Goal: Information Seeking & Learning: Find specific fact

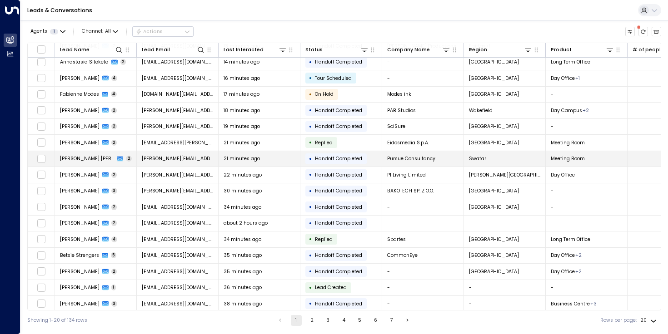
scroll to position [72, 0]
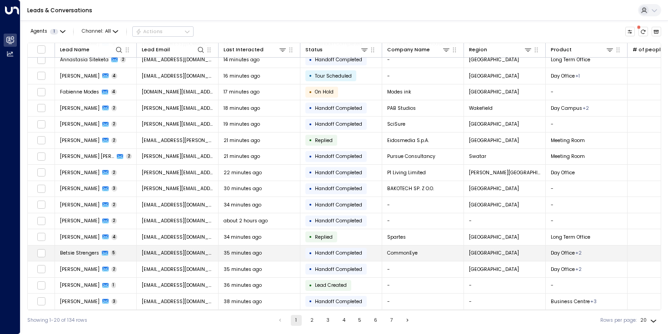
click at [139, 248] on td "[EMAIL_ADDRESS][DOMAIN_NAME]" at bounding box center [178, 254] width 82 height 16
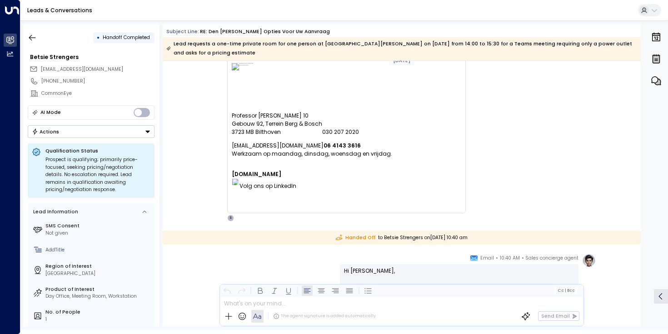
scroll to position [602, 0]
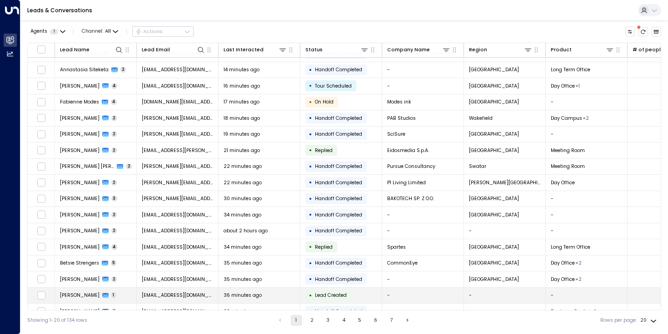
scroll to position [72, 0]
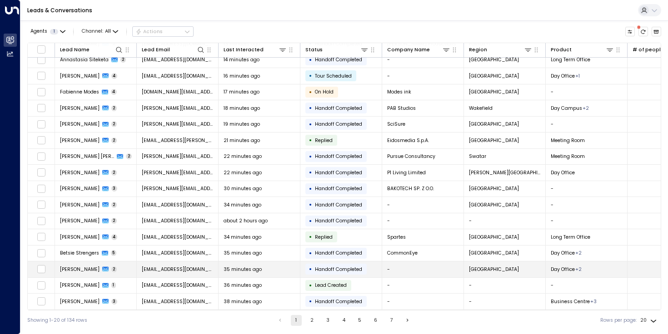
click at [423, 264] on td "-" at bounding box center [423, 270] width 82 height 16
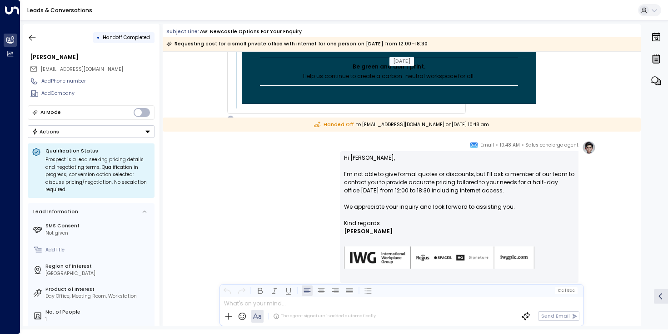
scroll to position [4554, 0]
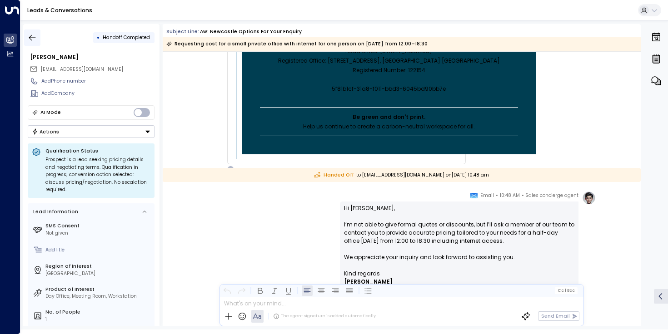
click at [35, 32] on button "button" at bounding box center [32, 38] width 16 height 16
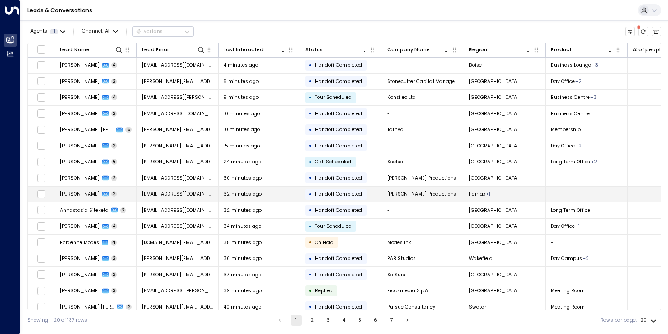
scroll to position [72, 0]
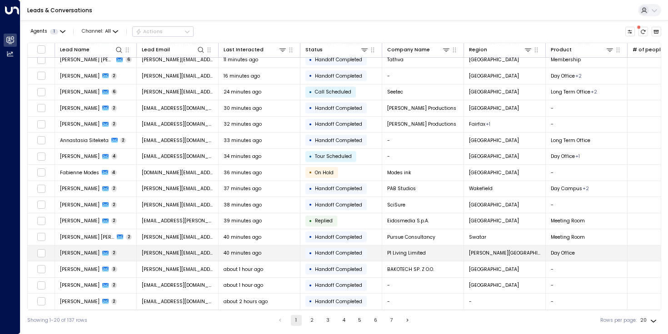
click at [191, 253] on span "[PERSON_NAME][EMAIL_ADDRESS][DOMAIN_NAME]" at bounding box center [178, 253] width 72 height 7
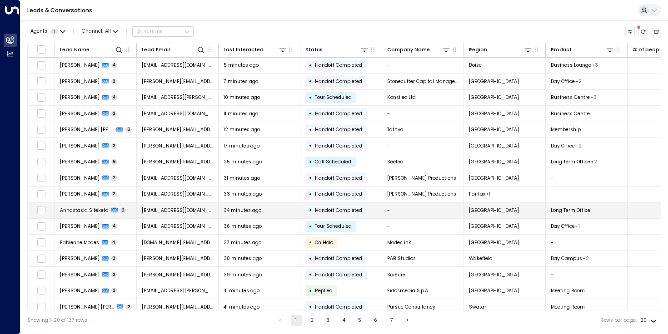
scroll to position [72, 0]
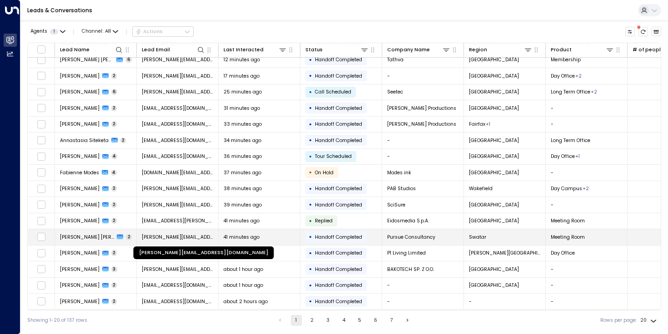
click at [193, 235] on span "[PERSON_NAME][EMAIL_ADDRESS][DOMAIN_NAME]" at bounding box center [178, 237] width 72 height 7
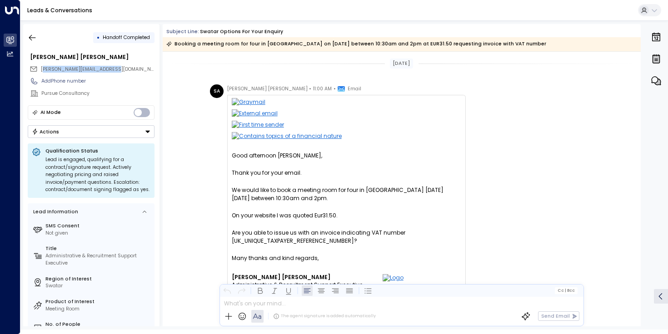
drag, startPoint x: 127, startPoint y: 71, endPoint x: 43, endPoint y: 71, distance: 84.5
click at [43, 71] on div "[PERSON_NAME][EMAIL_ADDRESS][DOMAIN_NAME]" at bounding box center [92, 69] width 125 height 11
click at [129, 67] on div "[PERSON_NAME][EMAIL_ADDRESS][DOMAIN_NAME]" at bounding box center [92, 69] width 125 height 11
drag, startPoint x: 132, startPoint y: 68, endPoint x: 40, endPoint y: 68, distance: 92.2
click at [40, 68] on div "[PERSON_NAME][EMAIL_ADDRESS][DOMAIN_NAME]" at bounding box center [92, 69] width 125 height 11
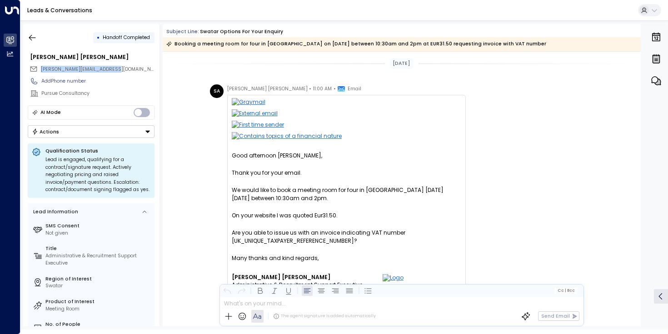
copy span "[PERSON_NAME][EMAIL_ADDRESS][DOMAIN_NAME]"
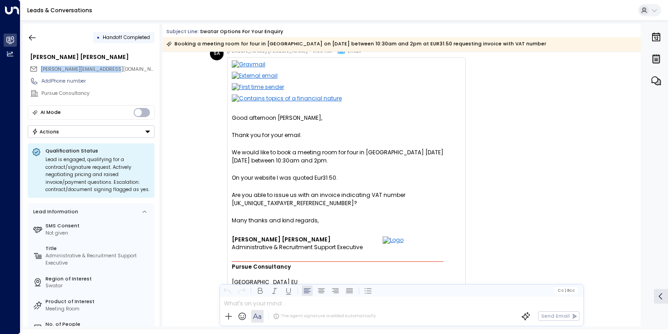
scroll to position [53, 0]
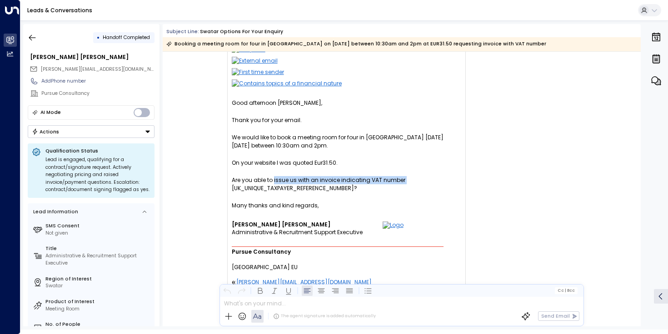
drag, startPoint x: 273, startPoint y: 181, endPoint x: 407, endPoint y: 181, distance: 134.0
click at [407, 181] on div "Are you able to issue us with an invoice indicating VAT number [UK_UNIQUE_TAXPA…" at bounding box center [346, 184] width 229 height 16
copy div "issue us with an invoice indicating VAT number"
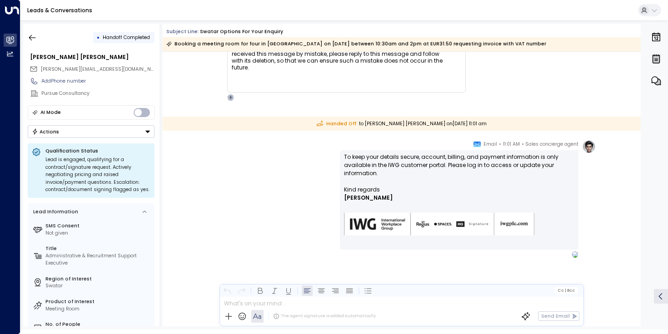
scroll to position [486, 0]
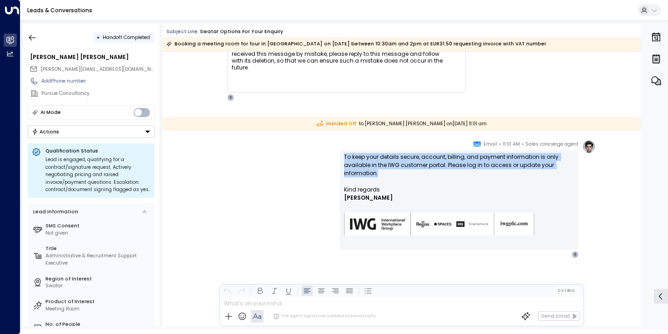
drag, startPoint x: 343, startPoint y: 156, endPoint x: 377, endPoint y: 175, distance: 39.0
click at [377, 175] on p "To keep your details secure, account, billing, and payment information is only …" at bounding box center [459, 169] width 230 height 33
copy p "To keep your details secure, account, billing, and payment information is only …"
click at [399, 180] on p "To keep your details secure, account, billing, and payment information is only …" at bounding box center [459, 169] width 230 height 33
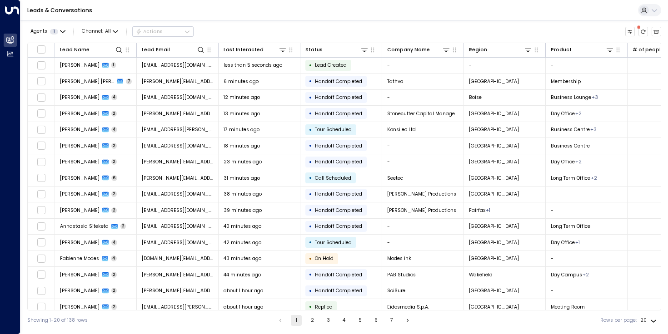
scroll to position [72, 0]
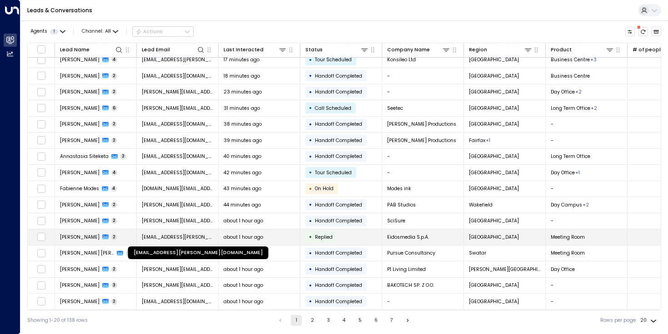
click at [195, 234] on span "[EMAIL_ADDRESS][PERSON_NAME][DOMAIN_NAME]" at bounding box center [178, 237] width 72 height 7
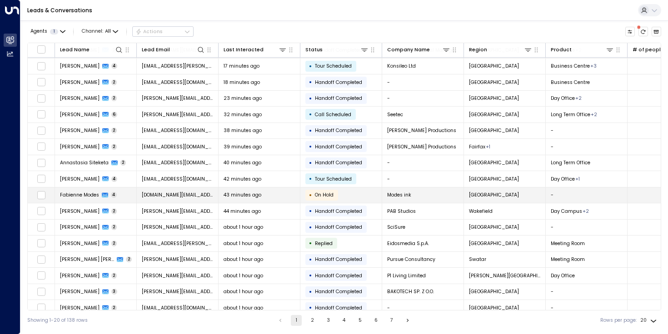
scroll to position [72, 0]
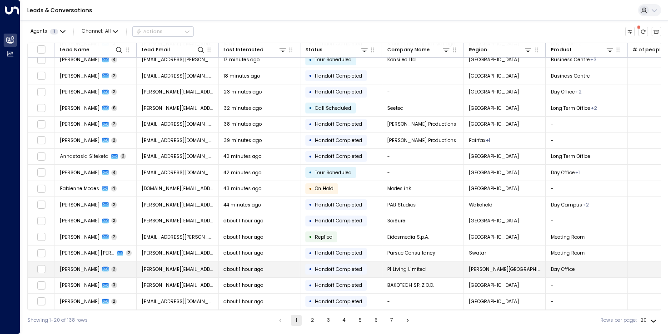
click at [181, 262] on td "[PERSON_NAME][EMAIL_ADDRESS][DOMAIN_NAME]" at bounding box center [178, 270] width 82 height 16
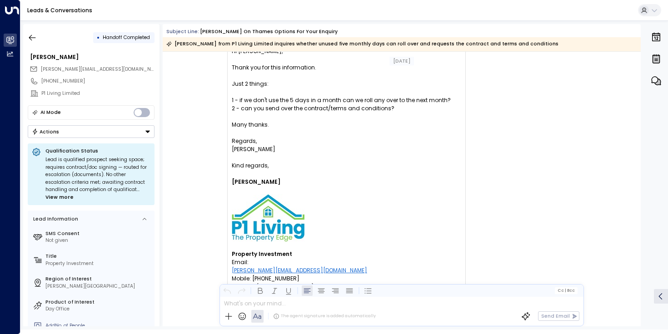
scroll to position [92, 0]
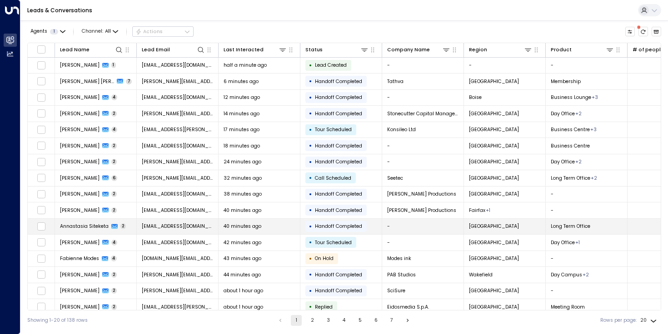
scroll to position [72, 0]
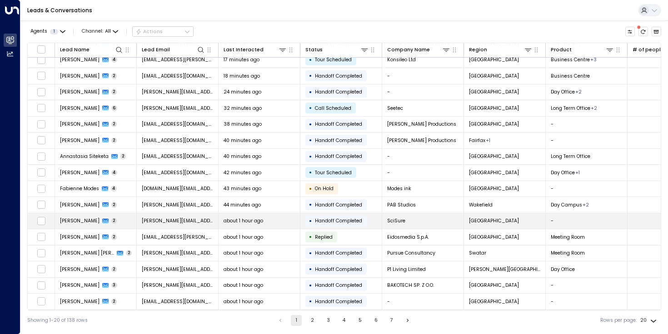
click at [198, 217] on td "[PERSON_NAME][EMAIL_ADDRESS][DOMAIN_NAME]" at bounding box center [178, 221] width 82 height 16
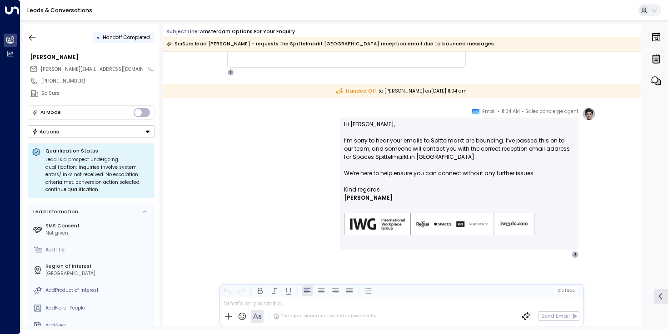
scroll to position [303, 0]
click at [417, 148] on p "Hi [PERSON_NAME], I’m sorry to hear your emails to Spittelmarkt are bouncing. I…" at bounding box center [459, 152] width 230 height 65
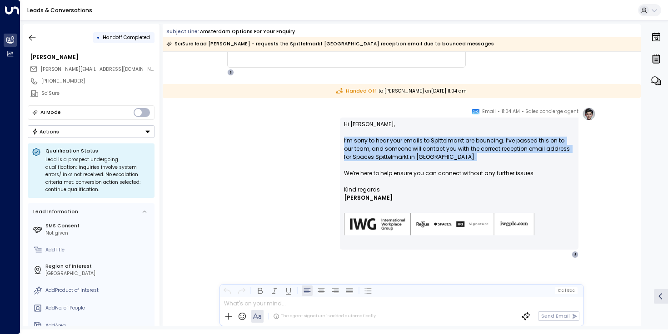
click at [417, 148] on p "Hi [PERSON_NAME], I’m sorry to hear your emails to Spittelmarkt are bouncing. I…" at bounding box center [459, 152] width 230 height 65
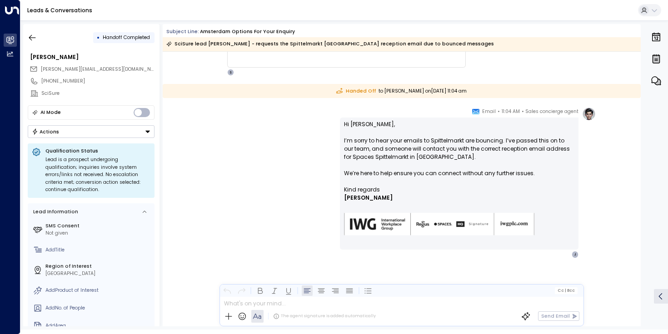
click at [377, 150] on p "Hi [PERSON_NAME], I’m sorry to hear your emails to Spittelmarkt are bouncing. I…" at bounding box center [459, 152] width 230 height 65
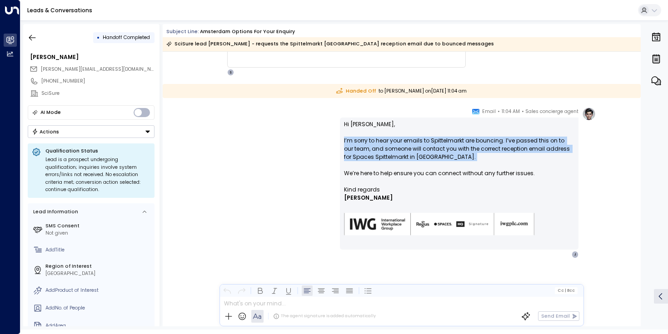
click at [377, 150] on p "Hi [PERSON_NAME], I’m sorry to hear your emails to Spittelmarkt are bouncing. I…" at bounding box center [459, 152] width 230 height 65
click at [308, 193] on div "Sales concierge agent • 11:04 AM • Email Hi [PERSON_NAME], I’m sorry to hear yo…" at bounding box center [401, 182] width 388 height 151
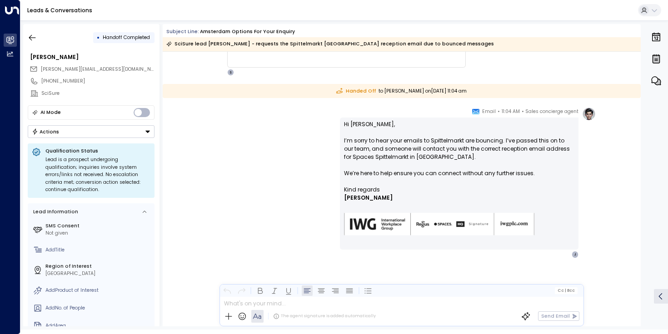
scroll to position [291, 0]
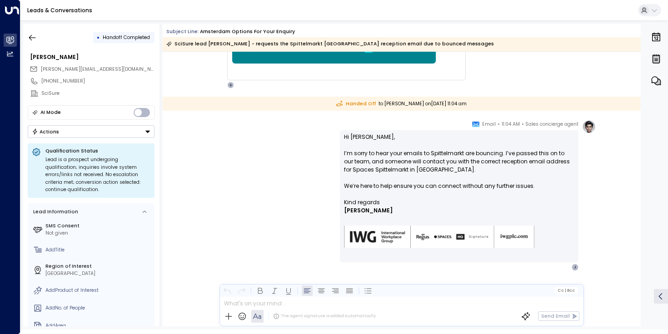
click at [308, 193] on div "Sales concierge agent • 11:04 AM • Email Hi [PERSON_NAME], I’m sorry to hear yo…" at bounding box center [401, 195] width 388 height 151
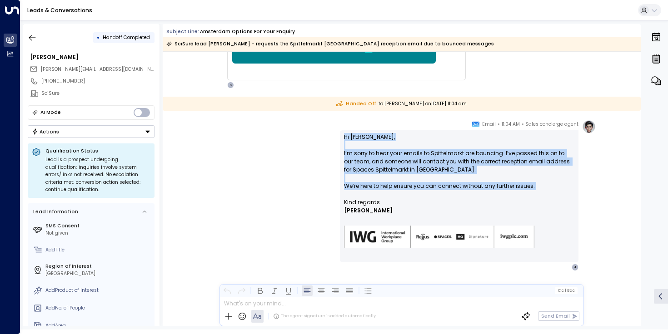
click at [308, 193] on div "Sales concierge agent • 11:04 AM • Email Hi [PERSON_NAME], I’m sorry to hear yo…" at bounding box center [401, 195] width 388 height 151
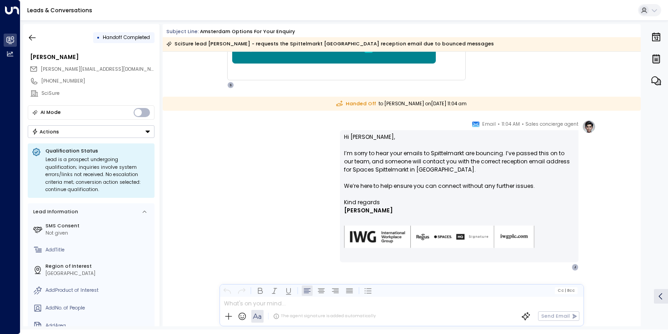
click at [362, 195] on p "Hi [PERSON_NAME], I’m sorry to hear your emails to Spittelmarkt are bouncing. I…" at bounding box center [459, 165] width 230 height 65
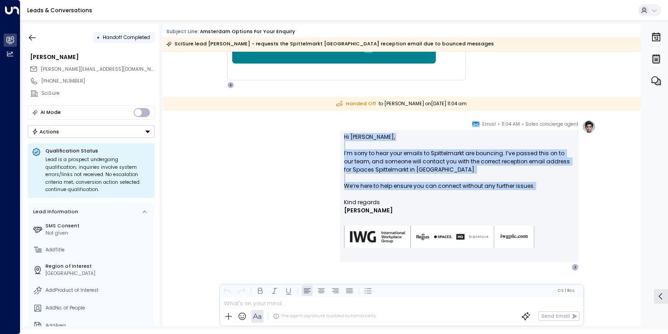
click at [362, 195] on p "Hi [PERSON_NAME], I’m sorry to hear your emails to Spittelmarkt are bouncing. I…" at bounding box center [459, 165] width 230 height 65
click at [368, 188] on p "Hi [PERSON_NAME], I’m sorry to hear your emails to Spittelmarkt are bouncing. I…" at bounding box center [459, 165] width 230 height 65
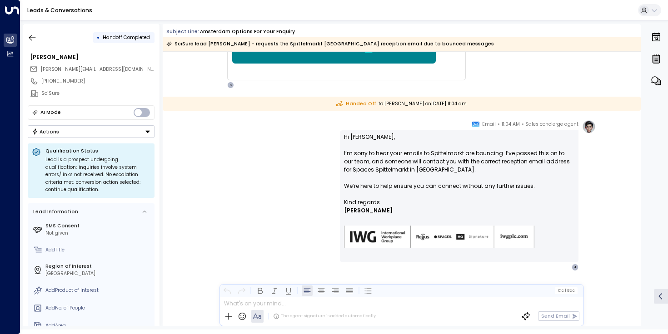
click at [368, 188] on p "Hi [PERSON_NAME], I’m sorry to hear your emails to Spittelmarkt are bouncing. I…" at bounding box center [459, 165] width 230 height 65
click at [324, 198] on div "Sales concierge agent • 11:04 AM • Email Hi [PERSON_NAME], I’m sorry to hear yo…" at bounding box center [401, 195] width 388 height 151
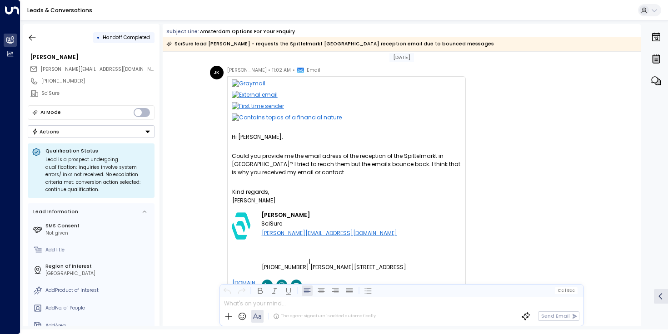
scroll to position [0, 0]
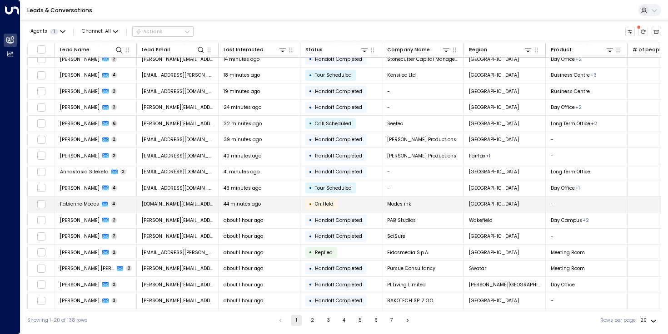
scroll to position [54, 0]
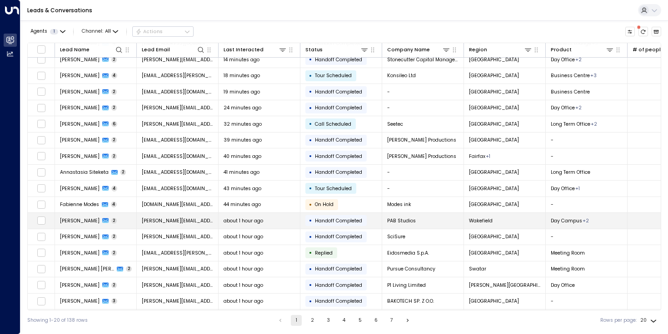
click at [193, 221] on span "[PERSON_NAME][EMAIL_ADDRESS][DOMAIN_NAME]" at bounding box center [178, 221] width 72 height 7
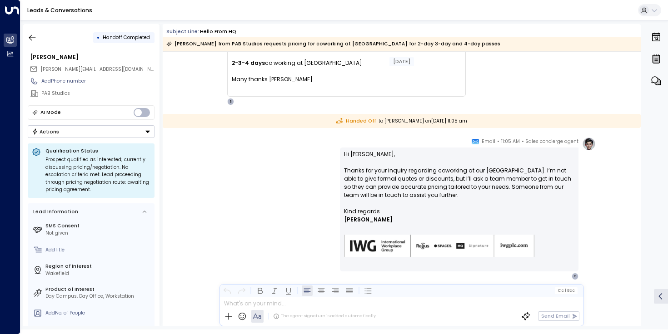
scroll to position [100, 0]
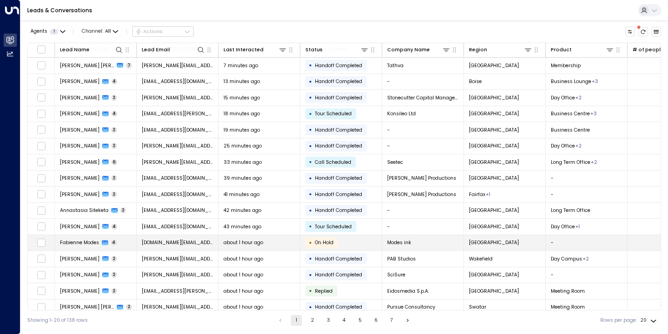
scroll to position [72, 0]
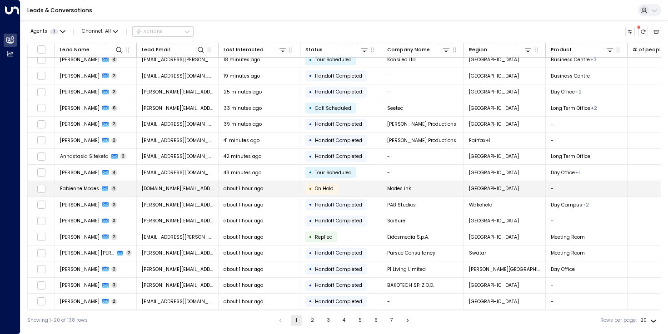
click at [202, 186] on td "[DOMAIN_NAME][EMAIL_ADDRESS][DOMAIN_NAME]" at bounding box center [178, 189] width 82 height 16
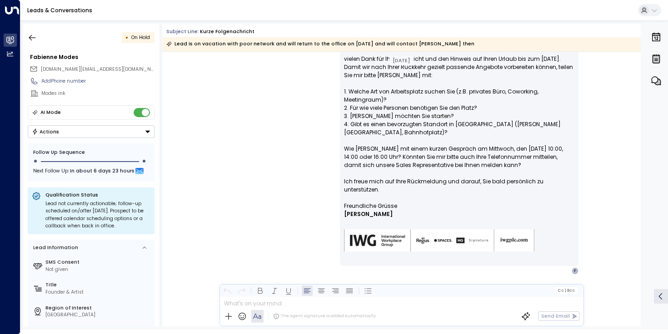
scroll to position [913, 0]
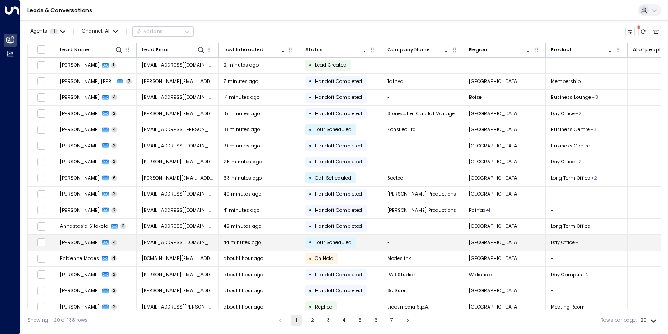
click at [179, 242] on span "[EMAIL_ADDRESS][DOMAIN_NAME]" at bounding box center [178, 242] width 72 height 7
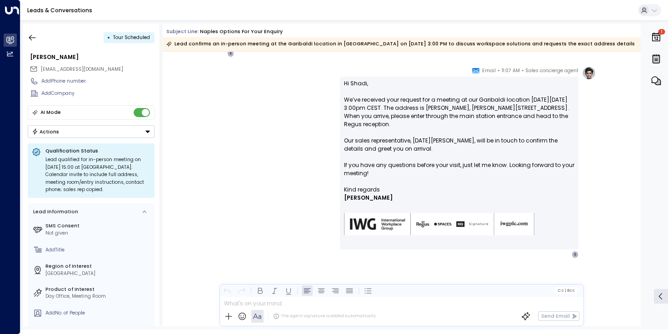
scroll to position [525, 0]
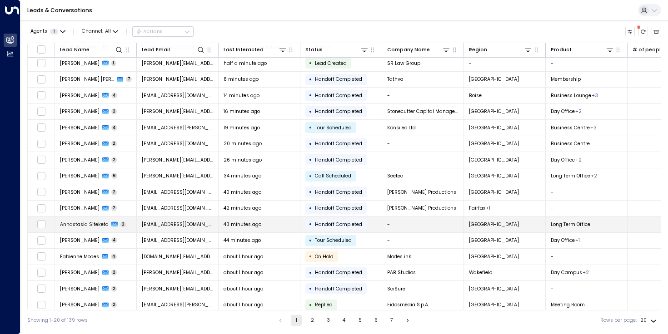
scroll to position [37, 0]
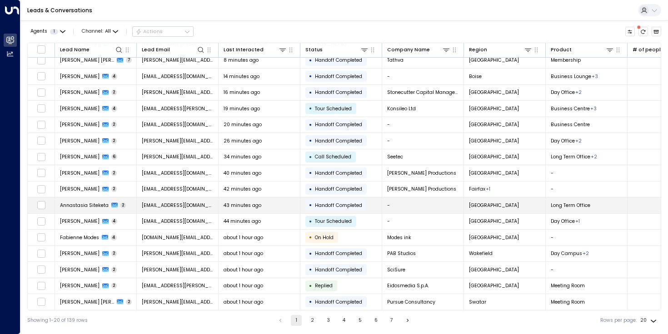
click at [188, 201] on td "[EMAIL_ADDRESS][DOMAIN_NAME]" at bounding box center [178, 206] width 82 height 16
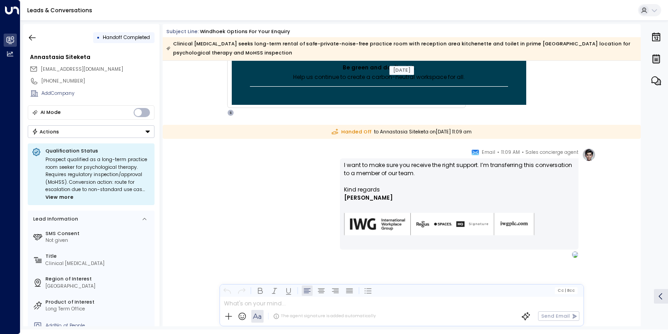
scroll to position [4081, 0]
click at [418, 159] on div "I want to make sure you receive the right support. I’m transferring this conver…" at bounding box center [459, 204] width 238 height 91
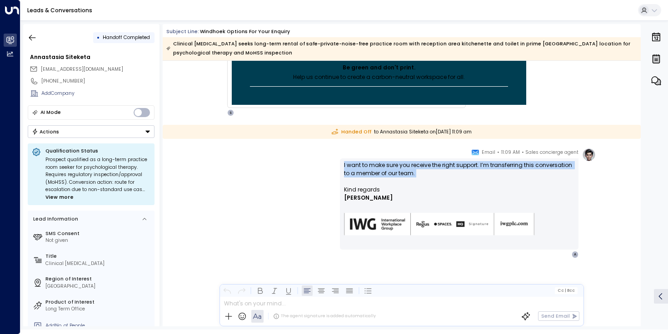
click at [418, 159] on div "I want to make sure you receive the right support. I’m transferring this conver…" at bounding box center [459, 204] width 238 height 91
click at [412, 168] on p "I want to make sure you receive the right support. I’m transferring this conver…" at bounding box center [459, 173] width 230 height 25
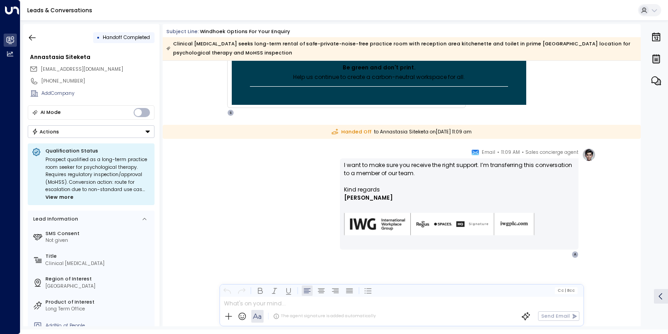
click at [412, 168] on p "I want to make sure you receive the right support. I’m transferring this conver…" at bounding box center [459, 173] width 230 height 25
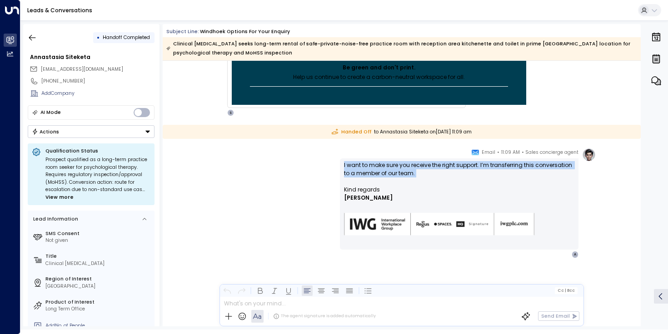
click at [412, 168] on p "I want to make sure you receive the right support. I’m transferring this conver…" at bounding box center [459, 173] width 230 height 25
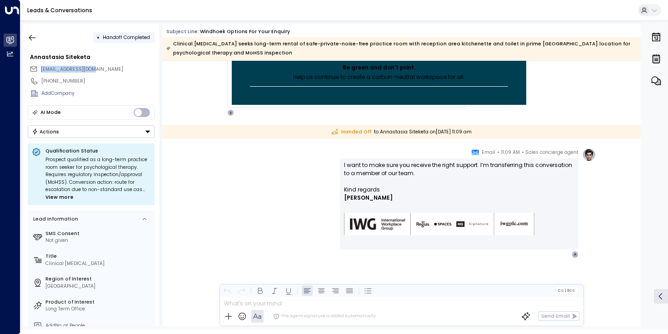
drag, startPoint x: 40, startPoint y: 69, endPoint x: 112, endPoint y: 69, distance: 72.7
click at [112, 69] on div "[EMAIL_ADDRESS][DOMAIN_NAME]" at bounding box center [92, 69] width 125 height 11
copy span "[EMAIL_ADDRESS][DOMAIN_NAME]"
click at [321, 235] on div "Sales concierge agent • 11:09 AM • Email I want to make sure you receive the ri…" at bounding box center [401, 203] width 388 height 110
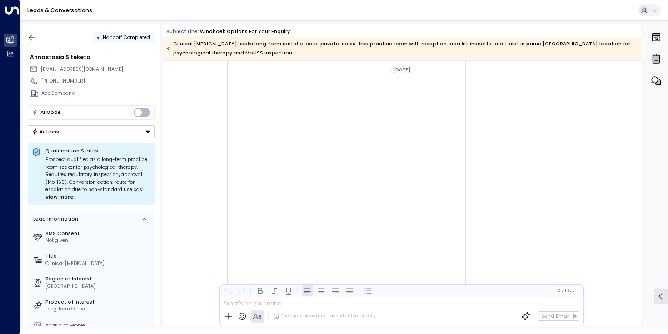
scroll to position [0, 0]
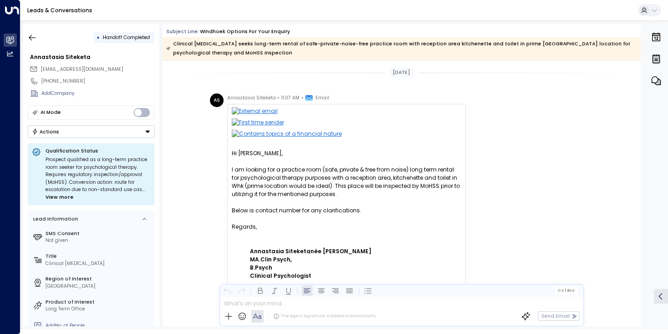
click at [402, 193] on div "I am looking for a practice room (safe, private & free from noise) long term re…" at bounding box center [346, 182] width 229 height 33
drag, startPoint x: 407, startPoint y: 170, endPoint x: 318, endPoint y: 177, distance: 88.4
click at [318, 177] on div "I am looking for a practice room (safe, private & free from noise) long term re…" at bounding box center [346, 182] width 229 height 33
click at [308, 173] on div "I am looking for a practice room (safe, private & free from noise) long term re…" at bounding box center [346, 182] width 229 height 33
drag, startPoint x: 243, startPoint y: 169, endPoint x: 364, endPoint y: 183, distance: 121.6
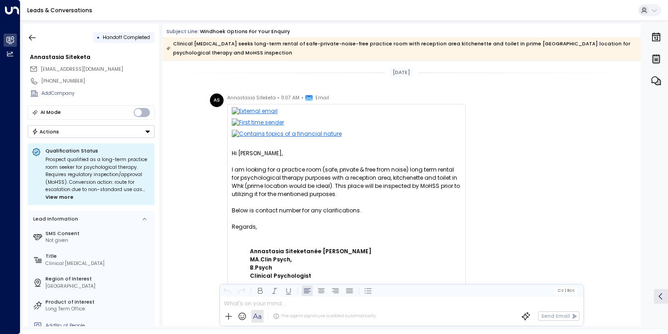
click at [364, 183] on div "I am looking for a practice room (safe, private & free from noise) long term re…" at bounding box center [346, 182] width 229 height 33
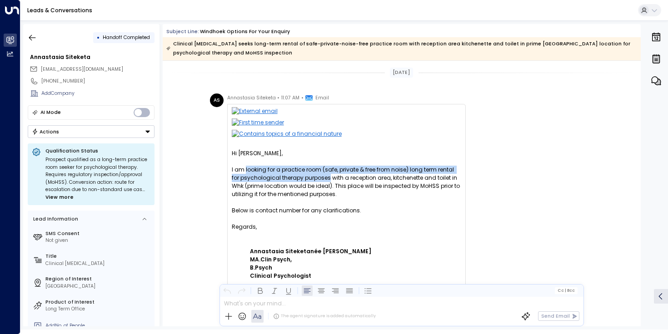
drag, startPoint x: 244, startPoint y: 169, endPoint x: 319, endPoint y: 180, distance: 75.7
click at [319, 180] on div "I am looking for a practice room (safe, private & free from noise) long term re…" at bounding box center [346, 182] width 229 height 33
copy div "looking for a practice room (safe, private & free from noise) long term rental …"
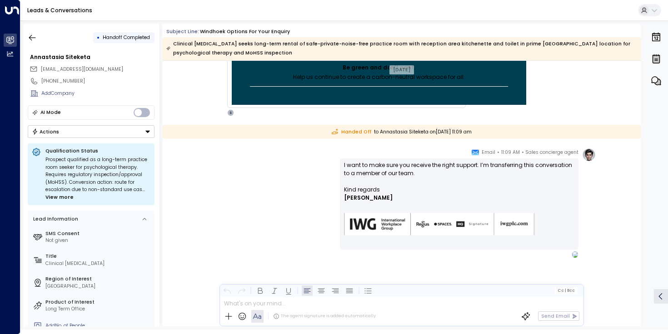
scroll to position [4081, 0]
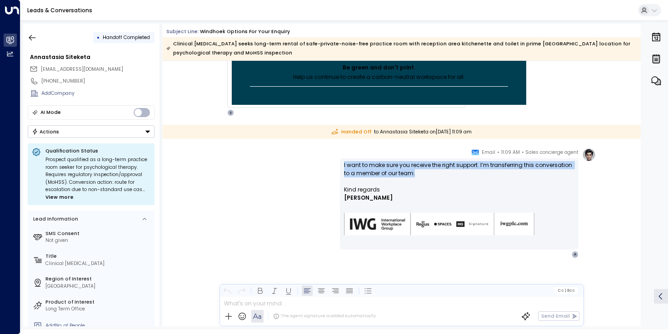
drag, startPoint x: 342, startPoint y: 166, endPoint x: 446, endPoint y: 175, distance: 105.4
click at [446, 175] on div "I want to make sure you receive the right support. I’m transferring this conver…" at bounding box center [459, 204] width 238 height 91
copy p "I want to make sure you receive the right support. I’m transferring this conver…"
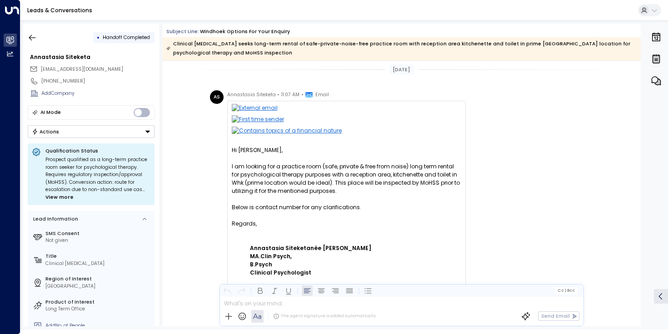
scroll to position [0, 0]
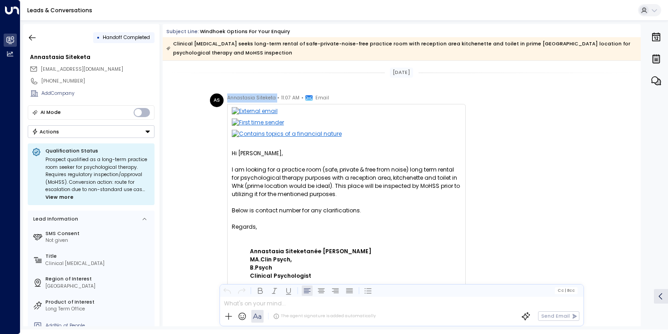
drag, startPoint x: 225, startPoint y: 97, endPoint x: 274, endPoint y: 98, distance: 48.6
click at [254, 98] on span "Annastasia Siteketa" at bounding box center [251, 98] width 49 height 9
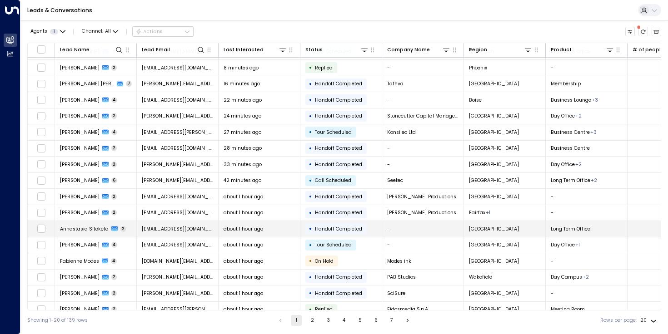
scroll to position [13, 0]
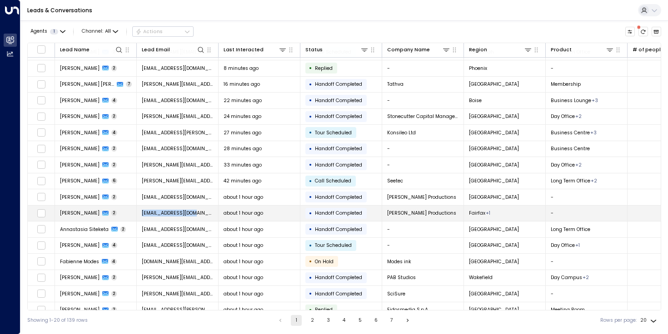
click at [157, 212] on span "[EMAIL_ADDRESS][DOMAIN_NAME]" at bounding box center [178, 213] width 72 height 7
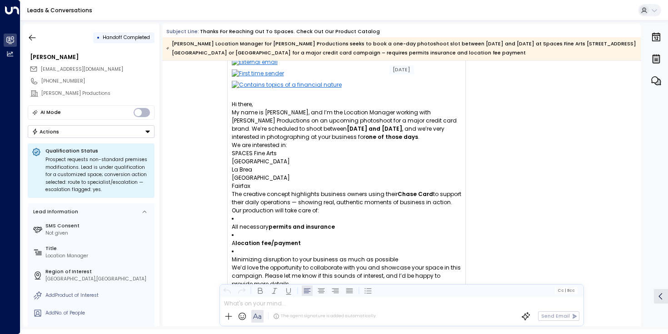
scroll to position [50, 0]
click at [247, 203] on p "The creative concept highlights business owners using their Chase Card to suppo…" at bounding box center [346, 197] width 229 height 16
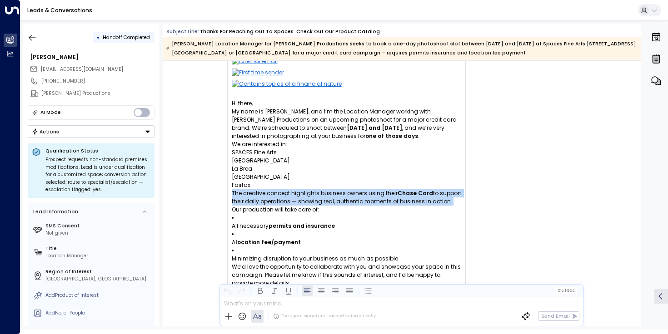
click at [247, 203] on p "The creative concept highlights business owners using their Chase Card to suppo…" at bounding box center [346, 197] width 229 height 16
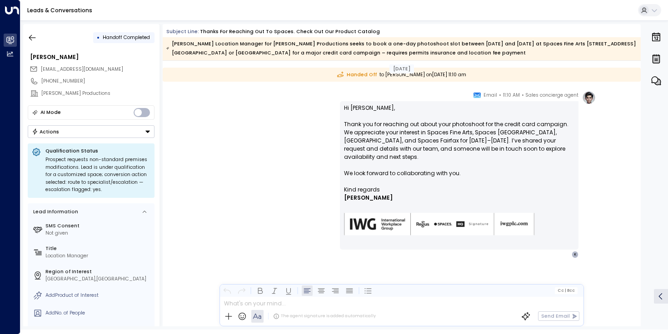
scroll to position [389, 0]
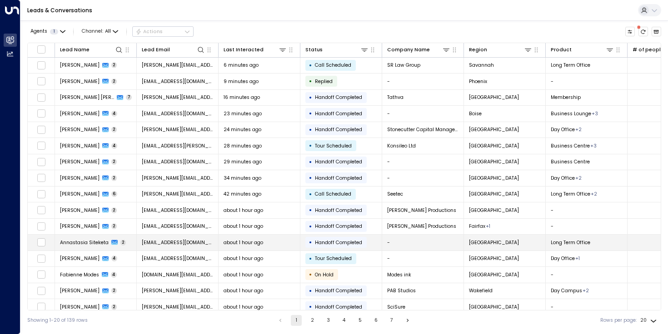
scroll to position [15, 0]
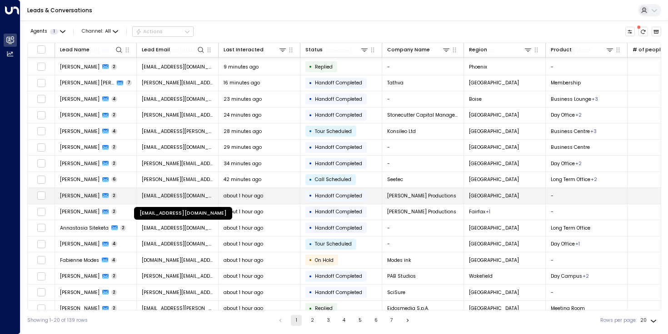
click at [170, 196] on span "[EMAIL_ADDRESS][DOMAIN_NAME]" at bounding box center [178, 196] width 72 height 7
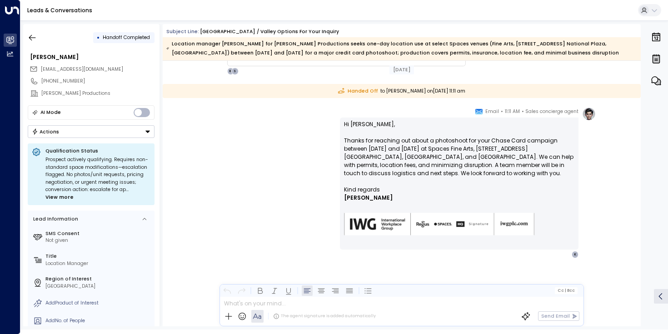
scroll to position [369, 0]
click at [588, 201] on div "Sales concierge agent • 11:11 AM • Email Hi [PERSON_NAME], Thanks for reaching …" at bounding box center [468, 182] width 256 height 151
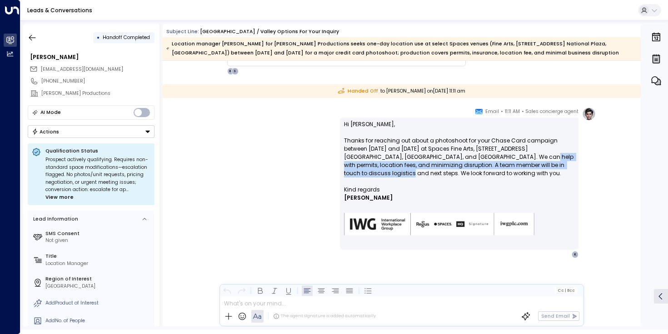
drag, startPoint x: 472, startPoint y: 157, endPoint x: 555, endPoint y: 168, distance: 83.3
click at [555, 168] on p "Hi [PERSON_NAME], Thanks for reaching out about a photoshoot for your Chase Car…" at bounding box center [459, 152] width 230 height 65
click at [555, 167] on p "Hi [PERSON_NAME], Thanks for reaching out about a photoshoot for your Chase Car…" at bounding box center [459, 152] width 230 height 65
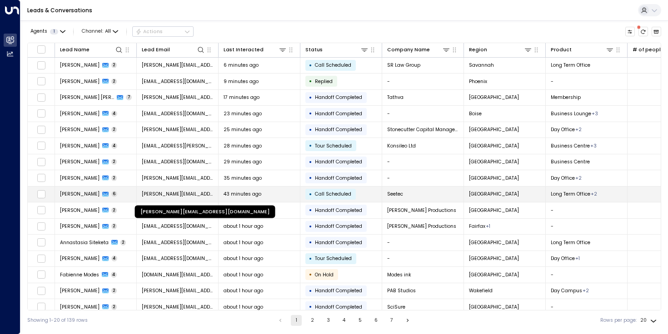
click at [191, 193] on span "[PERSON_NAME][EMAIL_ADDRESS][DOMAIN_NAME]" at bounding box center [178, 194] width 72 height 7
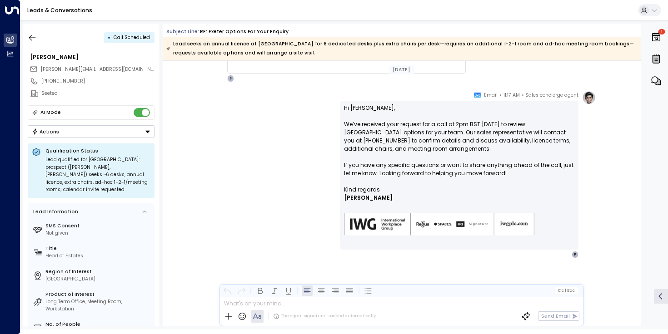
scroll to position [1156, 0]
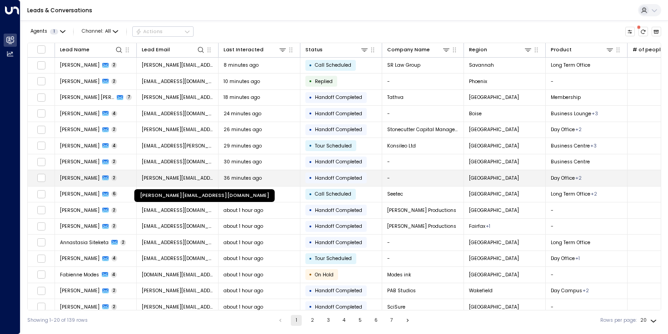
click at [194, 178] on span "[PERSON_NAME][EMAIL_ADDRESS][DOMAIN_NAME]" at bounding box center [178, 178] width 72 height 7
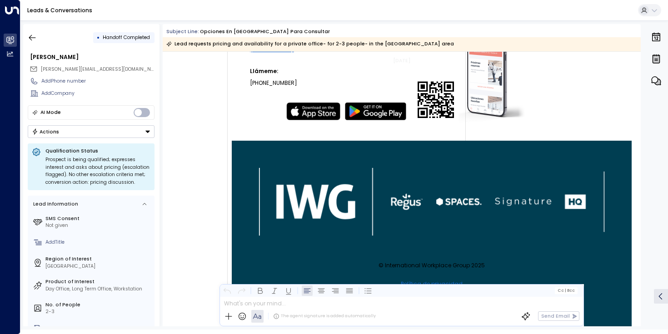
scroll to position [8688, 0]
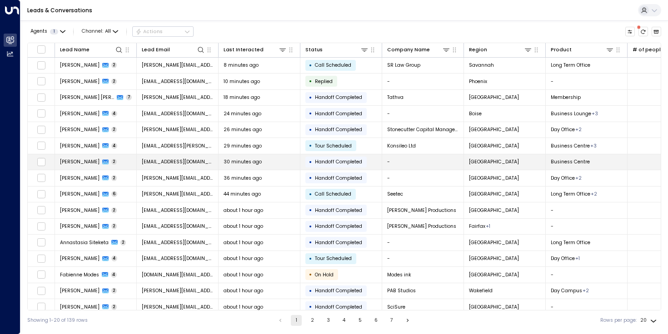
click at [170, 162] on span "[EMAIL_ADDRESS][DOMAIN_NAME]" at bounding box center [178, 162] width 72 height 7
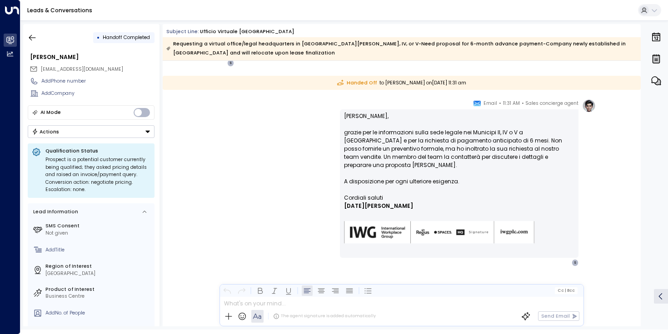
scroll to position [250, 0]
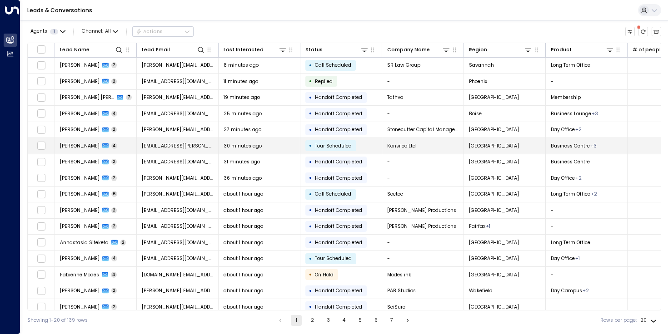
click at [200, 149] on span "[EMAIL_ADDRESS][PERSON_NAME][DOMAIN_NAME]" at bounding box center [178, 146] width 72 height 7
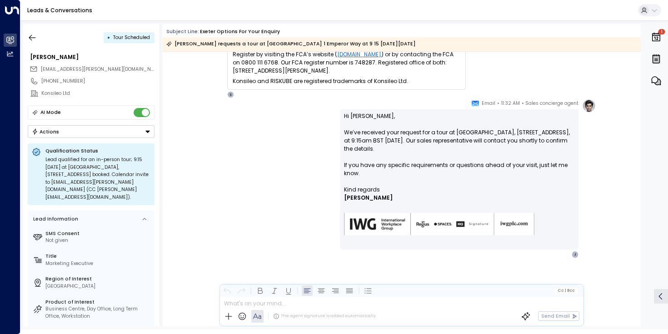
scroll to position [6504, 0]
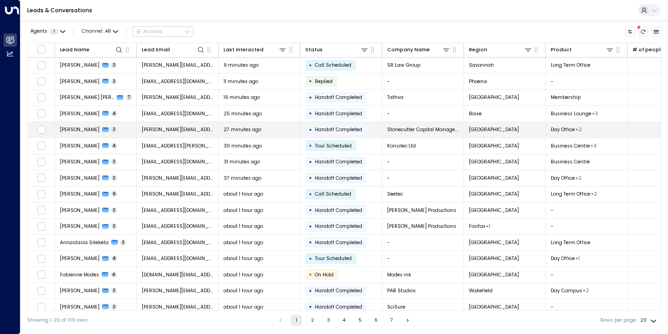
click at [179, 123] on td "[PERSON_NAME][EMAIL_ADDRESS][PERSON_NAME][DOMAIN_NAME]" at bounding box center [178, 130] width 82 height 16
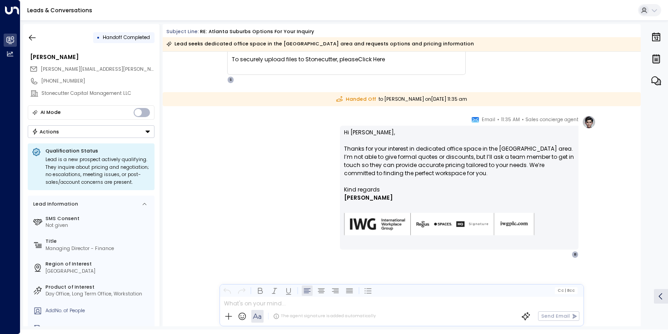
scroll to position [193, 0]
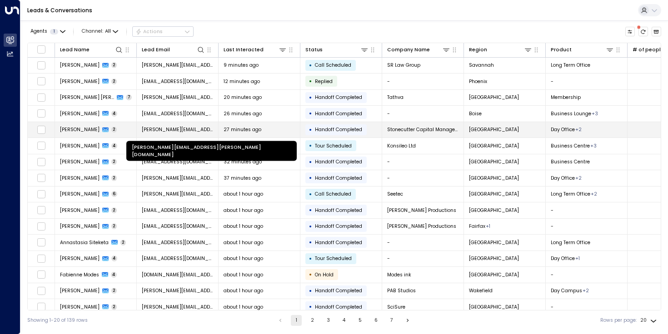
click at [187, 129] on span "[PERSON_NAME][EMAIL_ADDRESS][PERSON_NAME][DOMAIN_NAME]" at bounding box center [178, 129] width 72 height 7
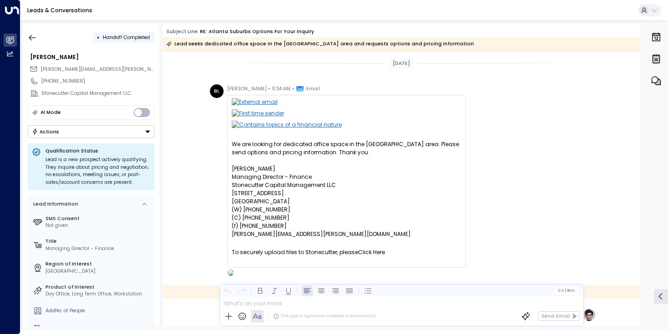
scroll to position [193, 0]
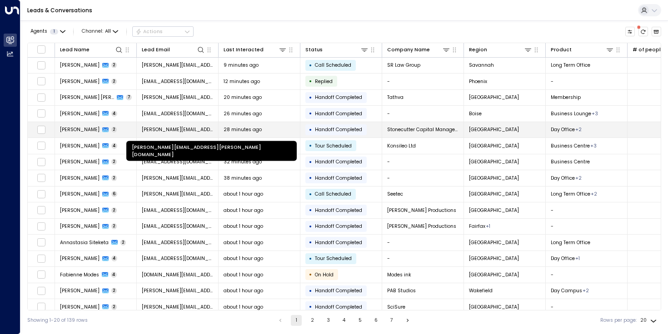
click at [183, 135] on div "[PERSON_NAME][EMAIL_ADDRESS][PERSON_NAME][DOMAIN_NAME]" at bounding box center [211, 148] width 172 height 27
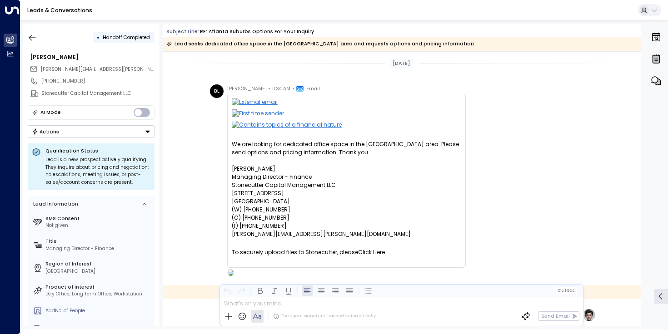
scroll to position [193, 0]
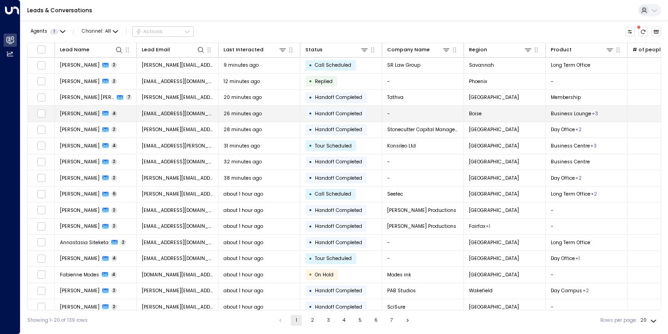
click at [192, 111] on span "[EMAIL_ADDRESS][DOMAIN_NAME]" at bounding box center [178, 113] width 72 height 7
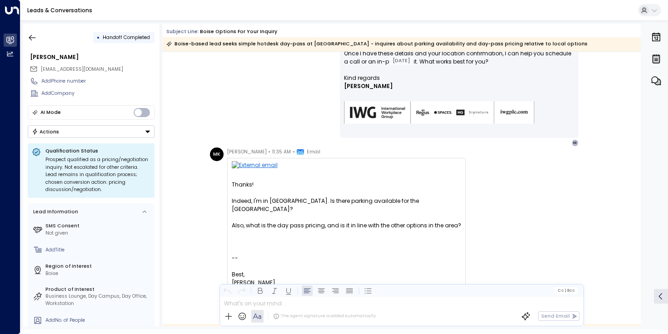
scroll to position [351, 0]
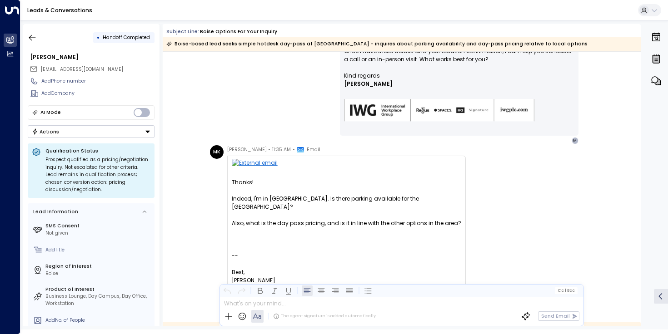
click at [321, 219] on div "Also, what is the day pass pricing, and is it in line with the other options in…" at bounding box center [346, 223] width 229 height 8
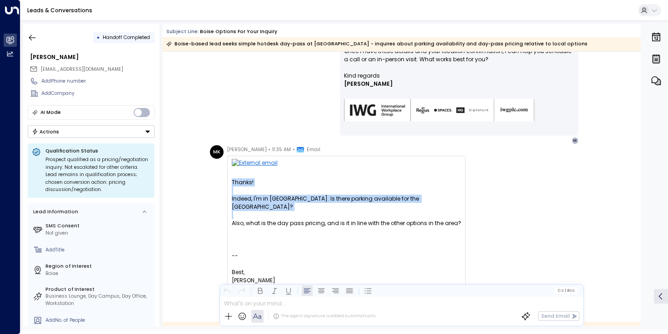
click at [321, 219] on div "Also, what is the day pass pricing, and is it in line with the other options in…" at bounding box center [346, 223] width 229 height 8
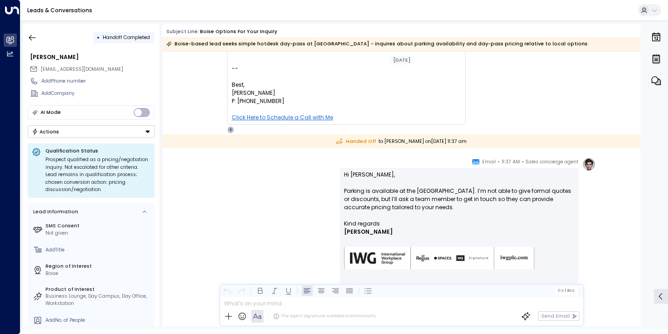
scroll to position [547, 0]
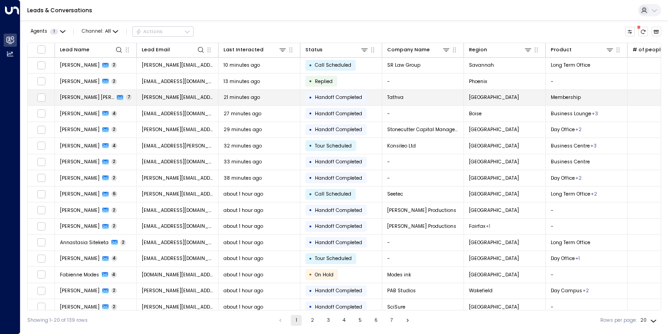
click at [196, 93] on td "[PERSON_NAME][EMAIL_ADDRESS][DOMAIN_NAME]" at bounding box center [178, 98] width 82 height 16
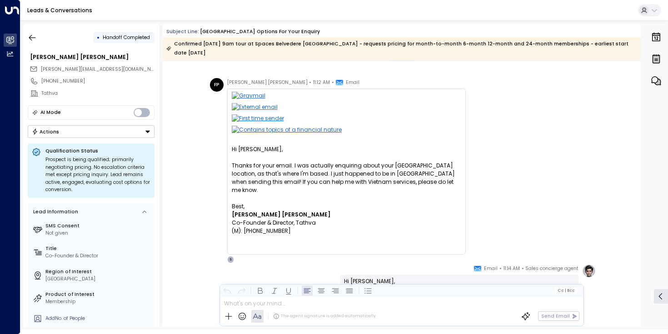
scroll to position [17, 0]
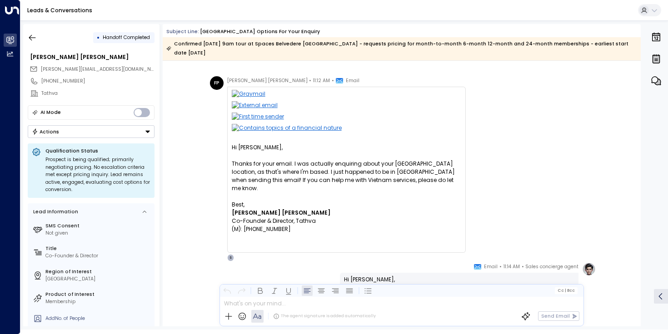
click at [325, 170] on div "Thanks for your email. I was actually enquiring about your [GEOGRAPHIC_DATA] lo…" at bounding box center [346, 176] width 229 height 33
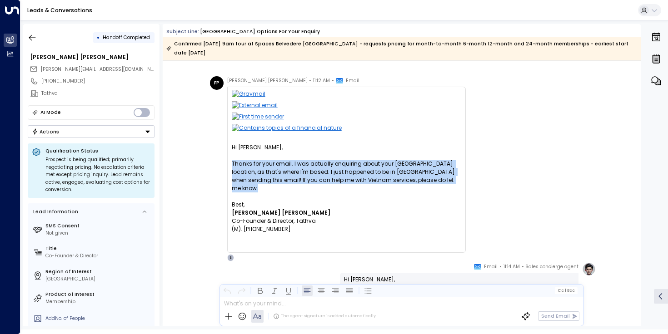
click at [325, 170] on div "Thanks for your email. I was actually enquiring about your [GEOGRAPHIC_DATA] lo…" at bounding box center [346, 176] width 229 height 33
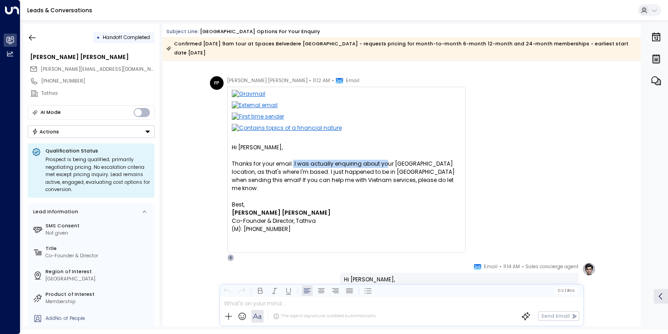
drag, startPoint x: 290, startPoint y: 156, endPoint x: 381, endPoint y: 156, distance: 90.8
click at [382, 160] on div "Thanks for your email. I was actually enquiring about your [GEOGRAPHIC_DATA] lo…" at bounding box center [346, 176] width 229 height 33
click at [381, 160] on div "Thanks for your email. I was actually enquiring about your [GEOGRAPHIC_DATA] lo…" at bounding box center [346, 176] width 229 height 33
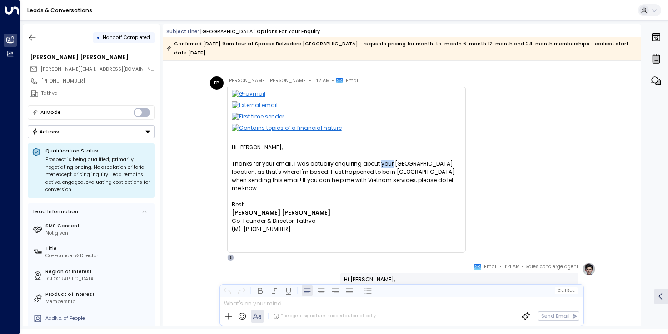
click at [381, 160] on div "Thanks for your email. I was actually enquiring about your [GEOGRAPHIC_DATA] lo…" at bounding box center [346, 176] width 229 height 33
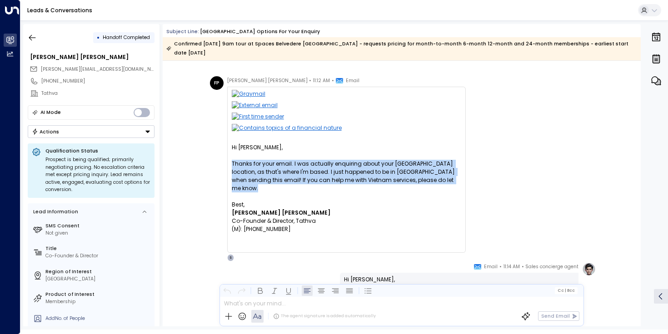
click at [381, 160] on div "Thanks for your email. I was actually enquiring about your [GEOGRAPHIC_DATA] lo…" at bounding box center [346, 176] width 229 height 33
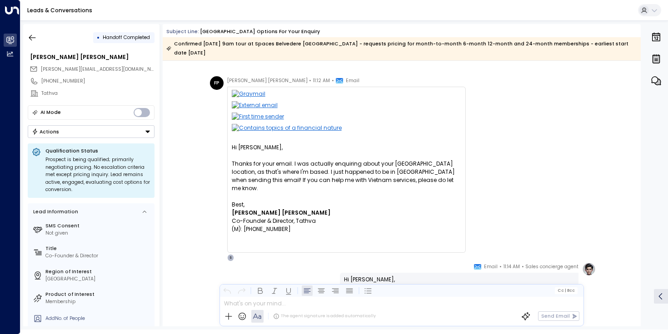
click at [383, 193] on div at bounding box center [346, 197] width 229 height 8
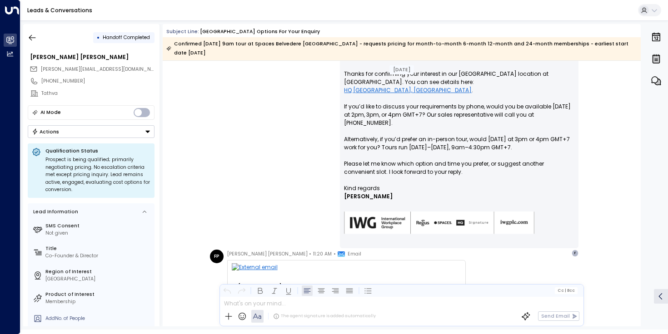
scroll to position [242, 0]
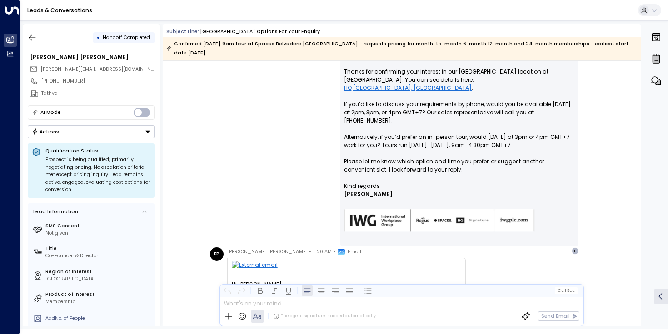
click at [325, 155] on div "Sales concierge agent • 11:14 AM • Email Hi [PERSON_NAME], Thanks for confirmin…" at bounding box center [401, 146] width 388 height 217
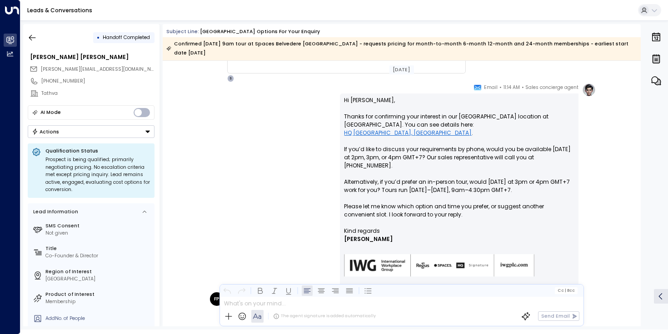
scroll to position [198, 0]
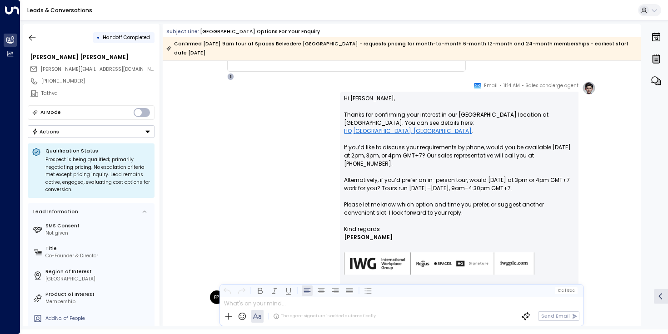
click at [422, 108] on p "Hi [PERSON_NAME], Thanks for confirming your interest in our [GEOGRAPHIC_DATA] …" at bounding box center [459, 159] width 230 height 131
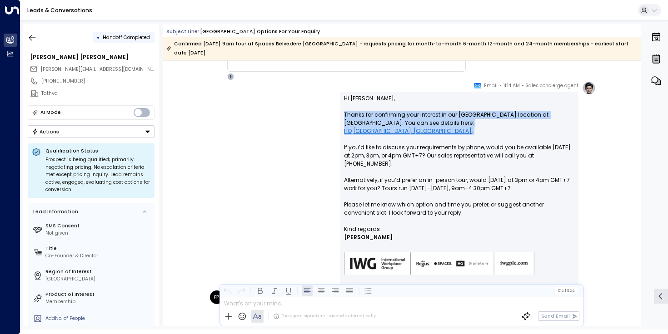
click at [422, 108] on p "Hi [PERSON_NAME], Thanks for confirming your interest in our [GEOGRAPHIC_DATA] …" at bounding box center [459, 159] width 230 height 131
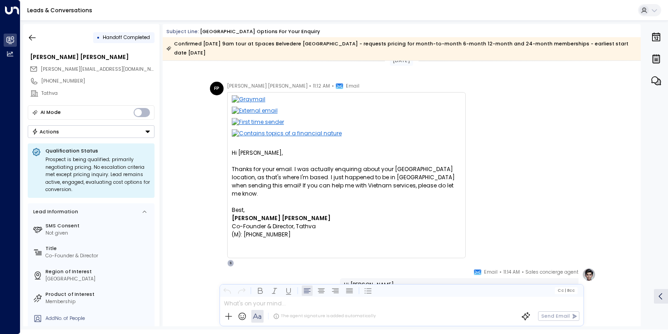
scroll to position [13, 0]
click at [420, 164] on div "Thanks for your email. I was actually enquiring about your [GEOGRAPHIC_DATA] lo…" at bounding box center [346, 180] width 229 height 33
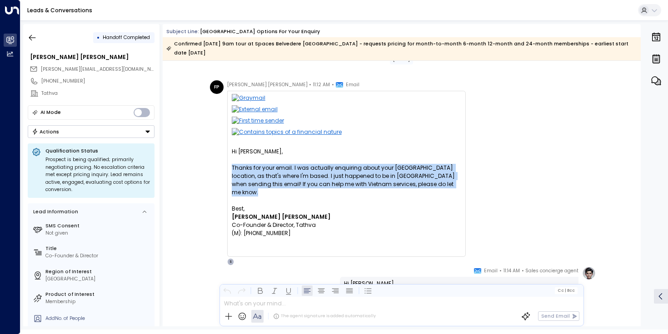
click at [420, 164] on div "Thanks for your email. I was actually enquiring about your [GEOGRAPHIC_DATA] lo…" at bounding box center [346, 180] width 229 height 33
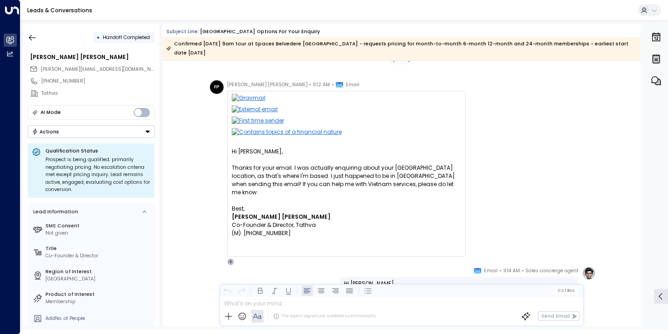
click at [420, 170] on div "Thanks for your email. I was actually enquiring about your [GEOGRAPHIC_DATA] lo…" at bounding box center [346, 180] width 229 height 33
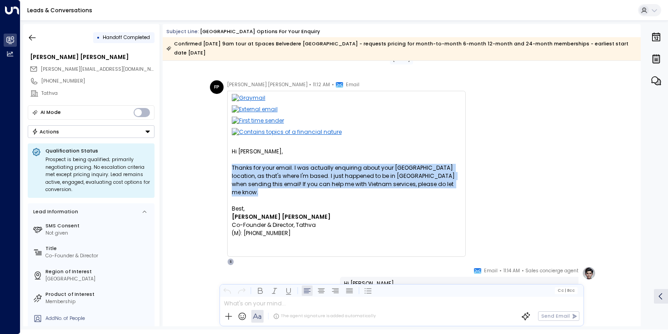
click at [420, 170] on div "Thanks for your email. I was actually enquiring about your [GEOGRAPHIC_DATA] lo…" at bounding box center [346, 180] width 229 height 33
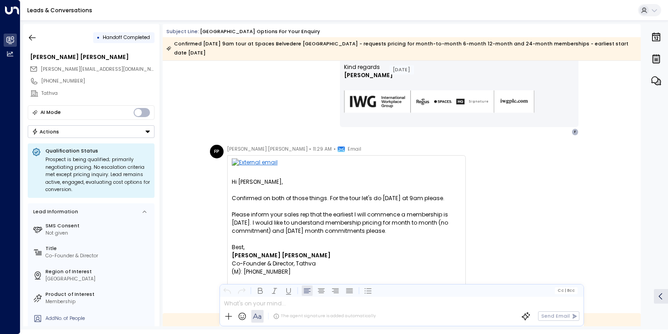
scroll to position [740, 0]
click at [410, 201] on div at bounding box center [346, 205] width 229 height 8
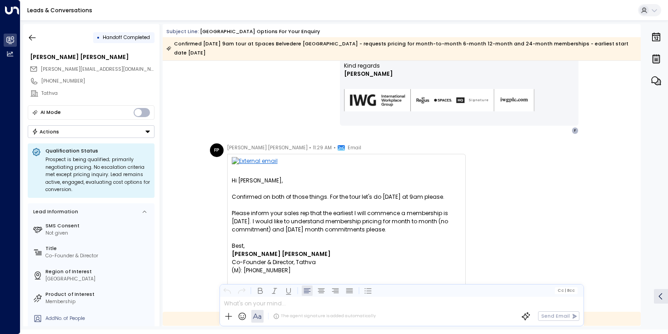
click at [412, 212] on div "Please inform your sales rep that the earliest I will commence a membership is …" at bounding box center [346, 221] width 229 height 25
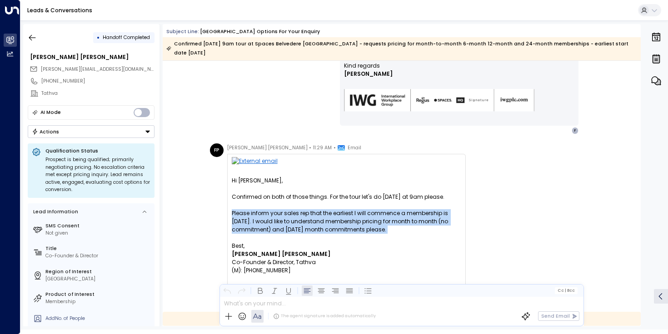
click at [412, 212] on div "Please inform your sales rep that the earliest I will commence a membership is …" at bounding box center [346, 221] width 229 height 25
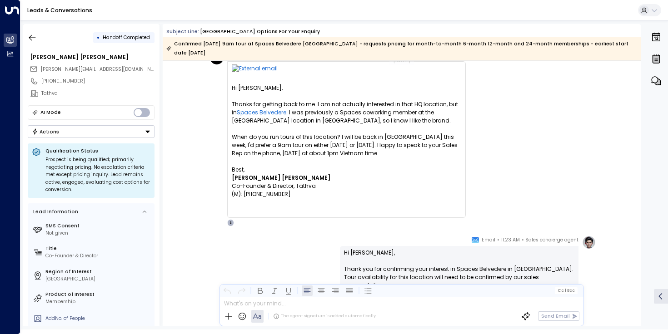
scroll to position [0, 0]
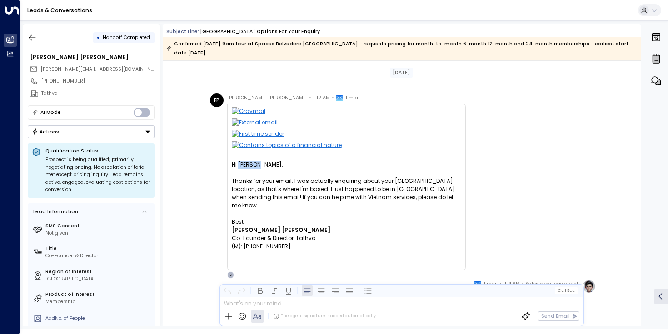
drag, startPoint x: 238, startPoint y: 158, endPoint x: 268, endPoint y: 158, distance: 30.0
click at [268, 161] on div "Hi [PERSON_NAME]," at bounding box center [346, 165] width 229 height 8
click at [203, 204] on div "FP [PERSON_NAME] [PERSON_NAME] • 11:12 AM • Email Hi [PERSON_NAME], Thanks for …" at bounding box center [402, 186] width 478 height 185
drag, startPoint x: 78, startPoint y: 71, endPoint x: 40, endPoint y: 69, distance: 37.7
click at [40, 69] on div "[PERSON_NAME][EMAIL_ADDRESS][DOMAIN_NAME]" at bounding box center [92, 69] width 125 height 11
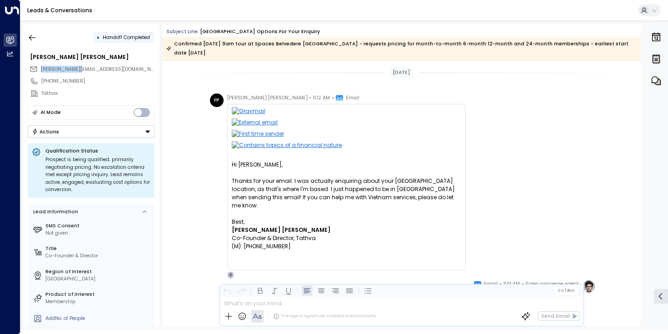
copy span "[PERSON_NAME][EMAIL_ADDRESS][DOMAIN_NAME]"
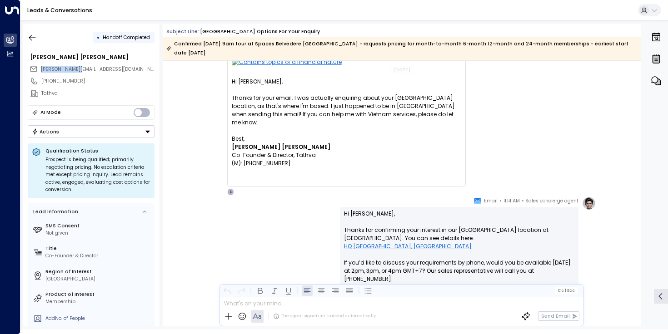
scroll to position [87, 0]
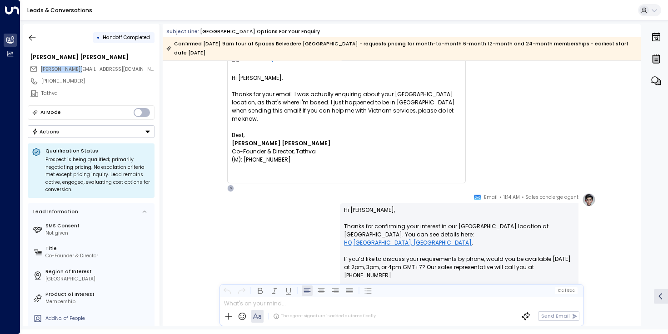
click at [390, 220] on p "Hi [PERSON_NAME], Thanks for confirming your interest in our [GEOGRAPHIC_DATA] …" at bounding box center [459, 271] width 230 height 131
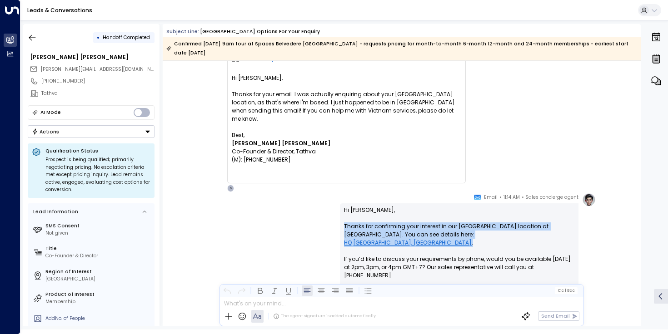
drag, startPoint x: 340, startPoint y: 217, endPoint x: 568, endPoint y: 226, distance: 228.7
click at [568, 226] on div "Hi [PERSON_NAME], Thanks for confirming your interest in our [GEOGRAPHIC_DATA] …" at bounding box center [459, 302] width 238 height 198
copy p "Thanks for confirming your interest in our [GEOGRAPHIC_DATA] location at [GEOGR…"
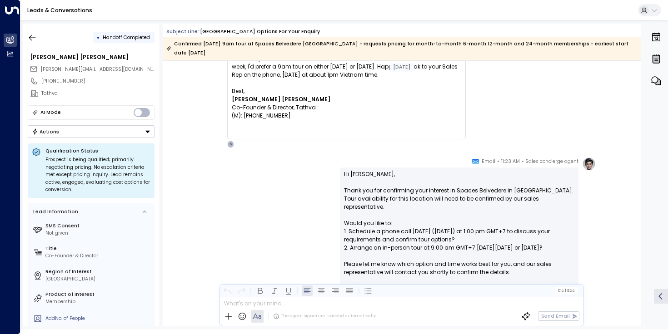
scroll to position [539, 0]
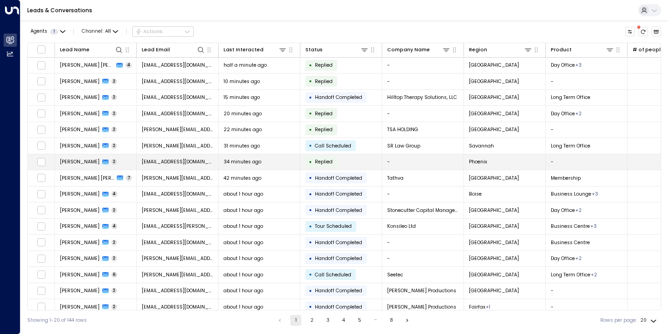
click at [181, 162] on span "[EMAIL_ADDRESS][DOMAIN_NAME]" at bounding box center [178, 162] width 72 height 7
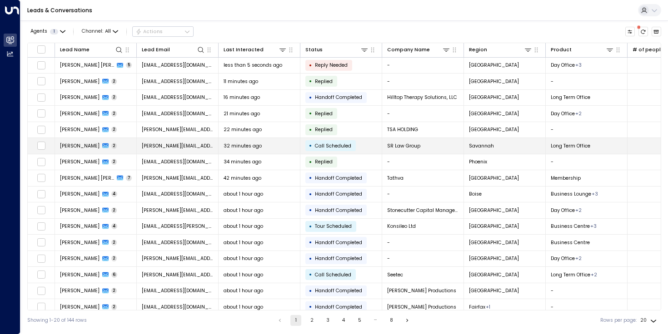
click at [185, 149] on span "[PERSON_NAME][EMAIL_ADDRESS][DOMAIN_NAME]" at bounding box center [178, 146] width 72 height 7
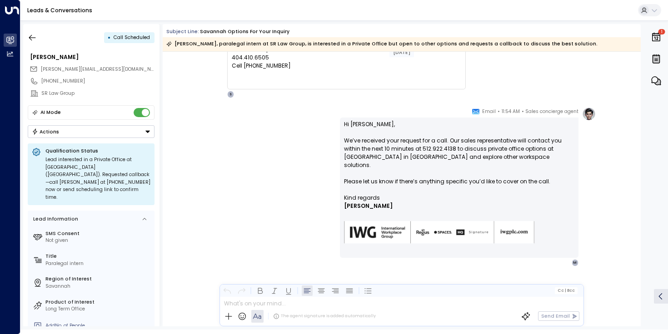
scroll to position [188, 0]
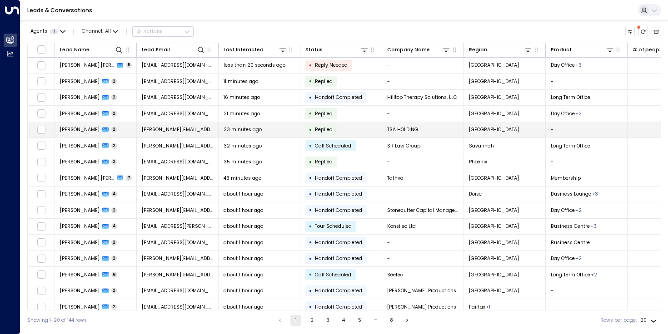
click at [197, 132] on span "[PERSON_NAME][EMAIL_ADDRESS][PERSON_NAME][DOMAIN_NAME]" at bounding box center [178, 129] width 72 height 7
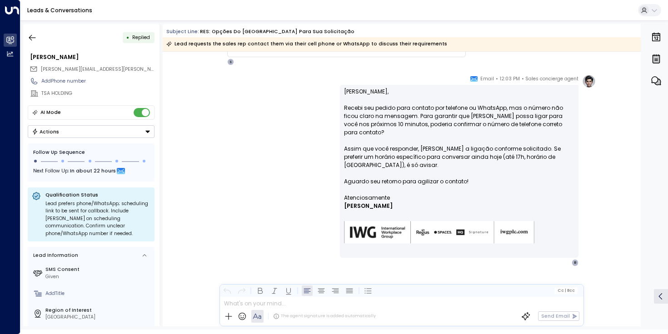
scroll to position [642, 0]
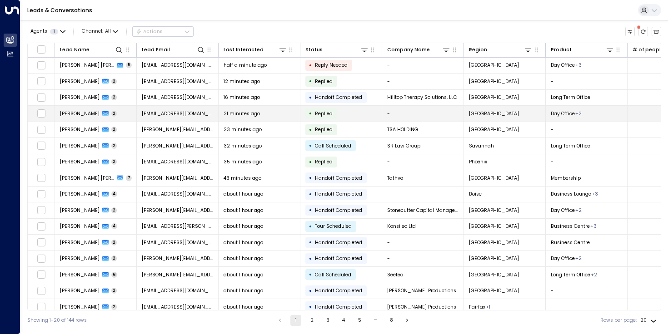
click at [194, 116] on span "[EMAIL_ADDRESS][DOMAIN_NAME]" at bounding box center [178, 113] width 72 height 7
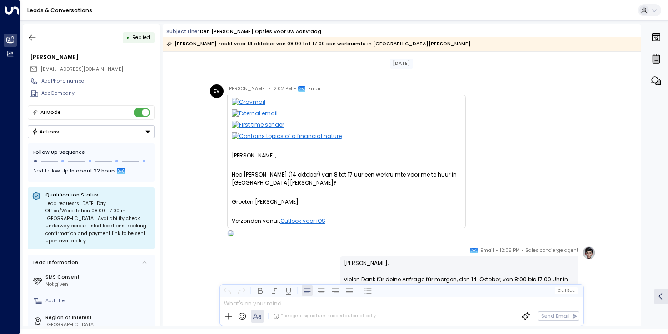
scroll to position [213, 0]
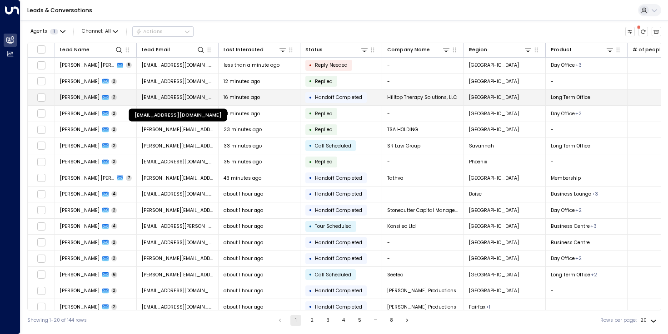
click at [200, 97] on span "[EMAIL_ADDRESS][DOMAIN_NAME]" at bounding box center [178, 97] width 72 height 7
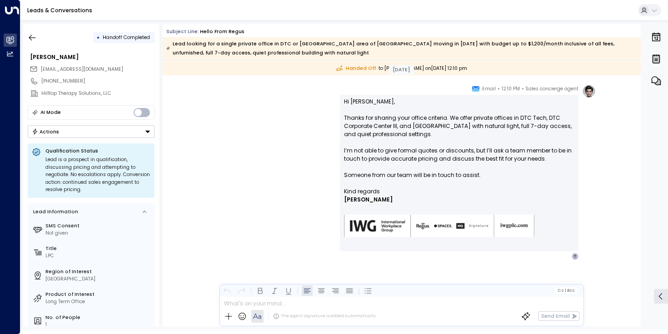
scroll to position [356, 0]
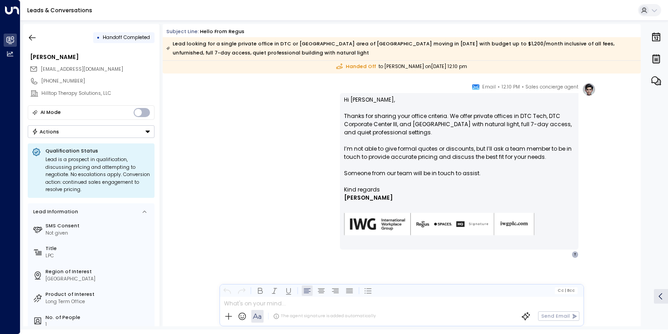
click at [516, 151] on p "Hi [PERSON_NAME], Thanks for sharing your office criteria. We offer private off…" at bounding box center [459, 141] width 230 height 90
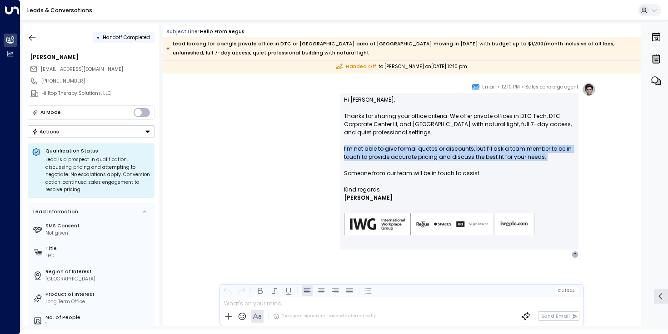
click at [516, 151] on p "Hi [PERSON_NAME], Thanks for sharing your office criteria. We offer private off…" at bounding box center [459, 141] width 230 height 90
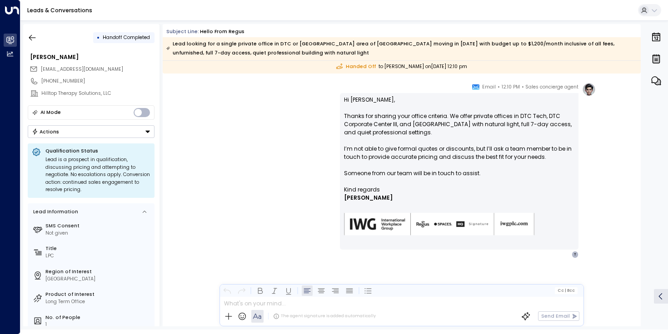
click at [476, 177] on p "Hi [PERSON_NAME], Thanks for sharing your office criteria. We offer private off…" at bounding box center [459, 141] width 230 height 90
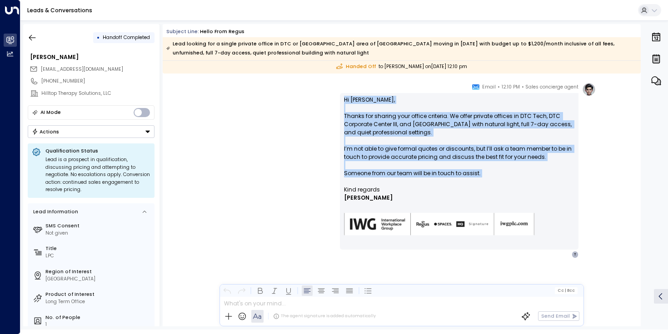
click at [476, 177] on p "Hi [PERSON_NAME], Thanks for sharing your office criteria. We offer private off…" at bounding box center [459, 141] width 230 height 90
click at [466, 177] on p "Hi [PERSON_NAME], Thanks for sharing your office criteria. We offer private off…" at bounding box center [459, 141] width 230 height 90
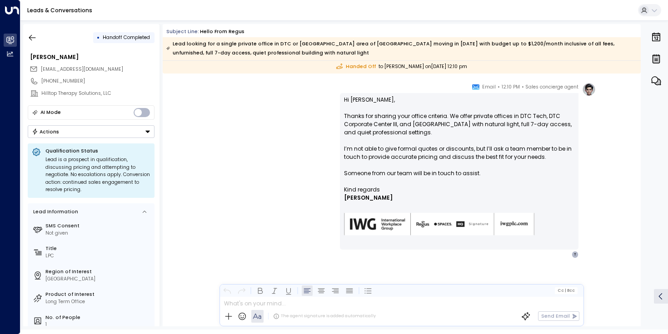
click at [466, 177] on p "Hi [PERSON_NAME], Thanks for sharing your office criteria. We offer private off…" at bounding box center [459, 141] width 230 height 90
drag, startPoint x: 125, startPoint y: 69, endPoint x: 41, endPoint y: 69, distance: 84.5
click at [41, 69] on div "[EMAIL_ADDRESS][DOMAIN_NAME]" at bounding box center [92, 69] width 125 height 11
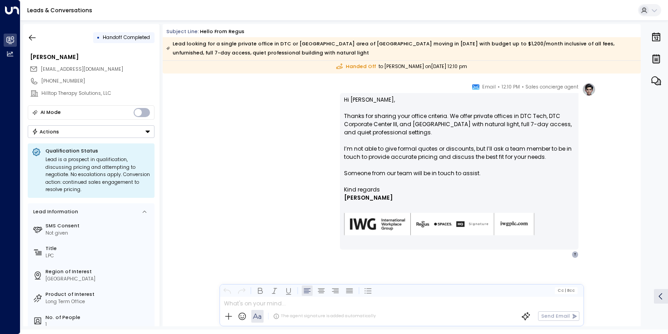
copy span "[EMAIL_ADDRESS][DOMAIN_NAME]"
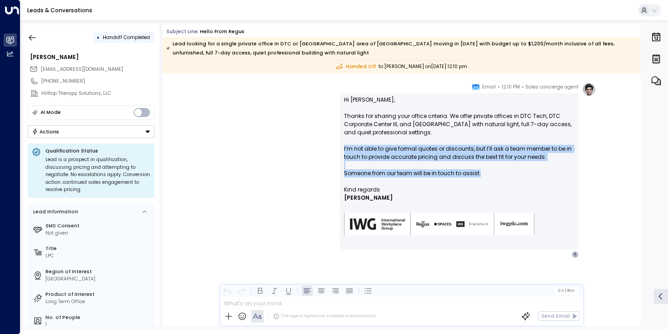
drag, startPoint x: 342, startPoint y: 145, endPoint x: 501, endPoint y: 173, distance: 160.9
click at [501, 173] on div "Hi [PERSON_NAME], Thanks for sharing your office criteria. We offer private off…" at bounding box center [459, 171] width 238 height 157
click at [494, 169] on p "Hi [PERSON_NAME], Thanks for sharing your office criteria. We offer private off…" at bounding box center [459, 141] width 230 height 90
drag, startPoint x: 337, startPoint y: 149, endPoint x: 519, endPoint y: 172, distance: 183.5
click at [519, 172] on div "Sales concierge agent • 12:10 PM • Email Hi [PERSON_NAME], Thanks for sharing y…" at bounding box center [401, 171] width 388 height 176
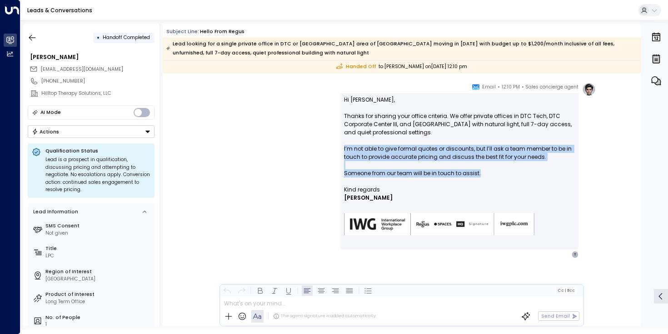
copy p "I’m not able to give formal quotes or discounts, but I’ll ask a team member to …"
click at [295, 153] on div "Sales concierge agent • 12:10 PM • Email Hi [PERSON_NAME], Thanks for sharing y…" at bounding box center [401, 171] width 388 height 176
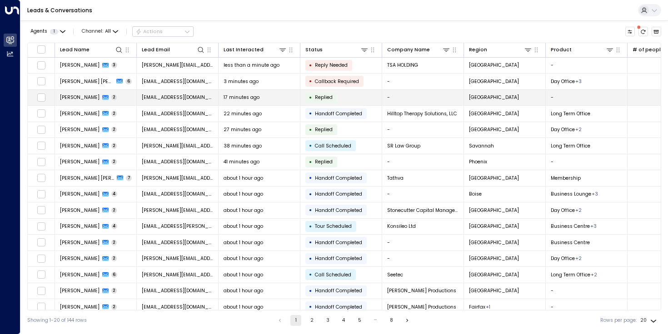
click at [278, 95] on div "17 minutes ago" at bounding box center [259, 97] width 72 height 7
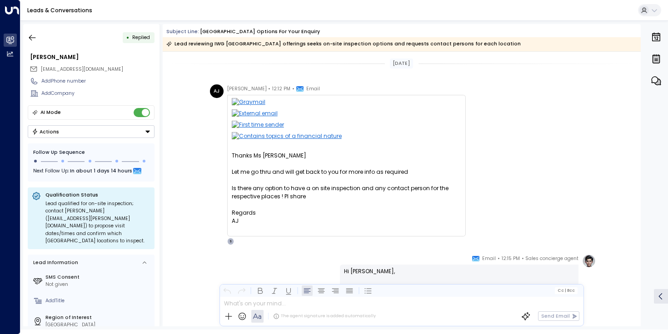
click at [273, 156] on div "Thanks Ms [PERSON_NAME]" at bounding box center [346, 156] width 229 height 8
click at [275, 177] on div at bounding box center [346, 180] width 229 height 8
click at [277, 156] on div "Thanks Ms [PERSON_NAME]" at bounding box center [346, 156] width 229 height 8
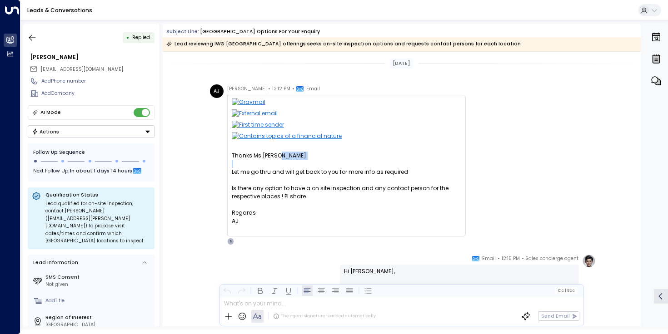
click at [277, 156] on div "Thanks Ms [PERSON_NAME]" at bounding box center [346, 156] width 229 height 8
click at [23, 38] on div "• Replied [PERSON_NAME] [EMAIL_ADDRESS][DOMAIN_NAME] Add Phone number Add Compa…" at bounding box center [91, 175] width 136 height 303
click at [28, 38] on icon "button" at bounding box center [32, 37] width 9 height 9
